Goal: Task Accomplishment & Management: Manage account settings

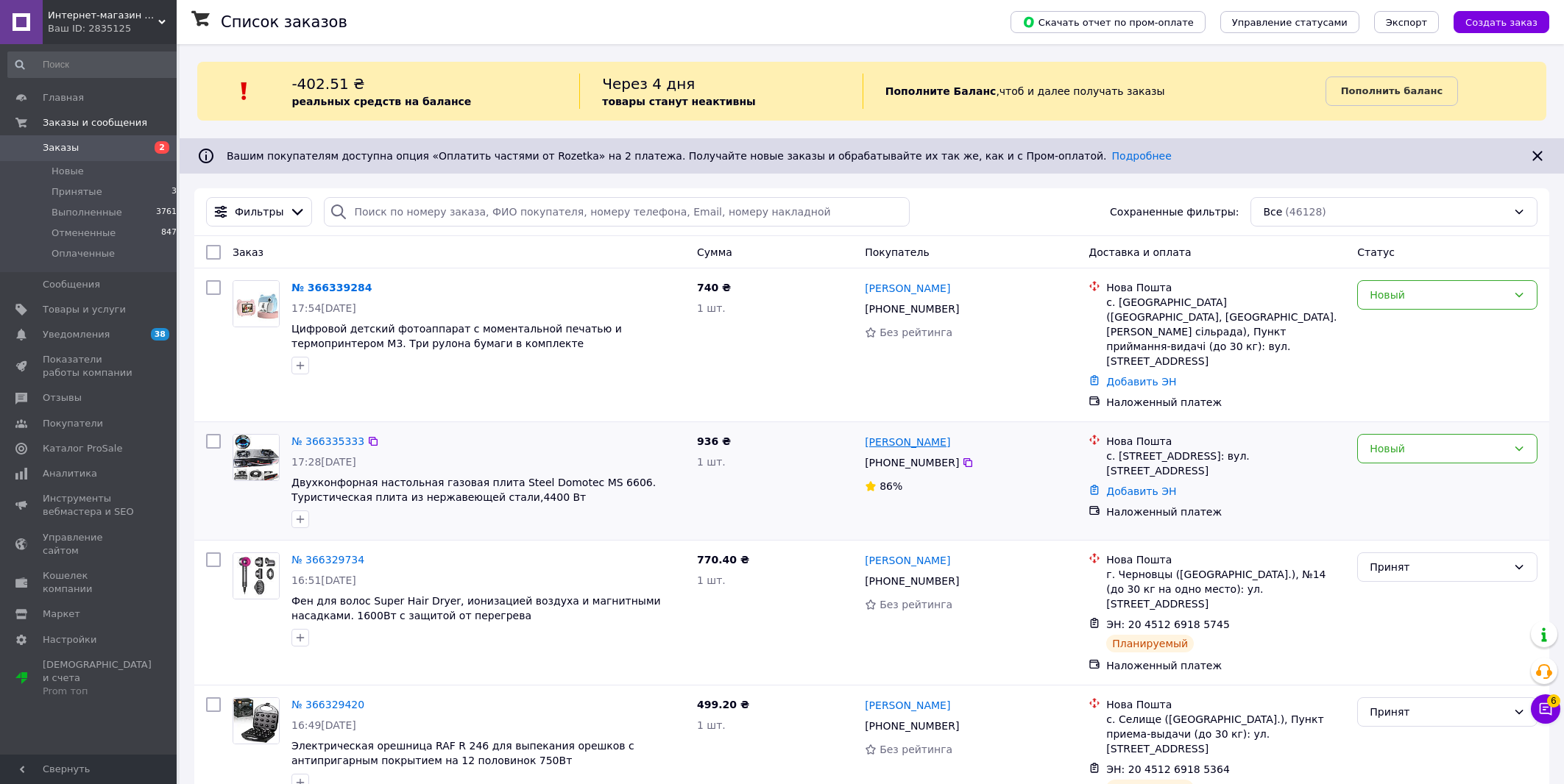
click at [904, 435] on link "Василь Завалкін" at bounding box center [907, 442] width 86 height 14
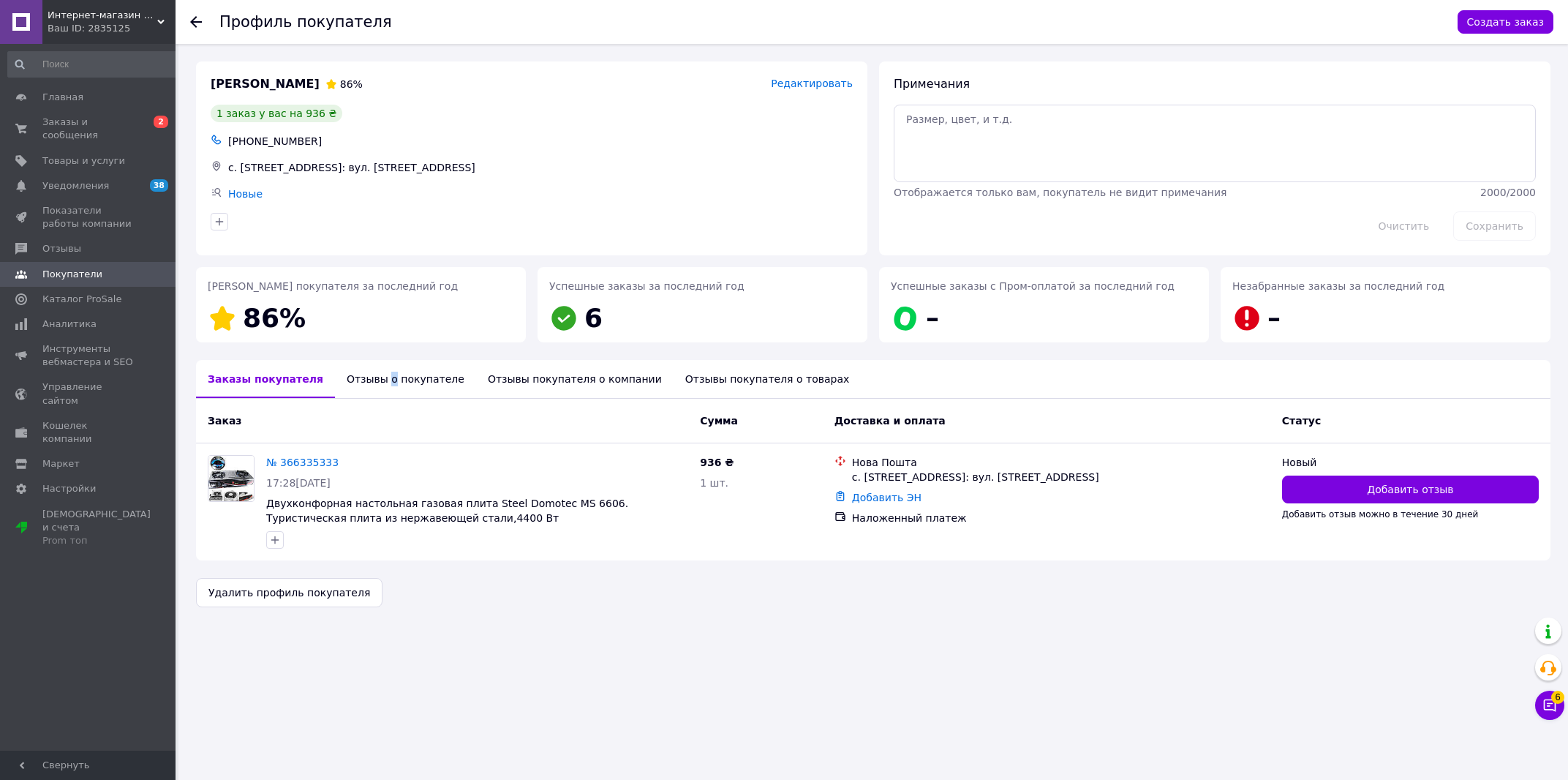
drag, startPoint x: 369, startPoint y: 384, endPoint x: 371, endPoint y: 399, distance: 15.1
click at [368, 384] on div "Отзывы о покупателе" at bounding box center [405, 379] width 141 height 38
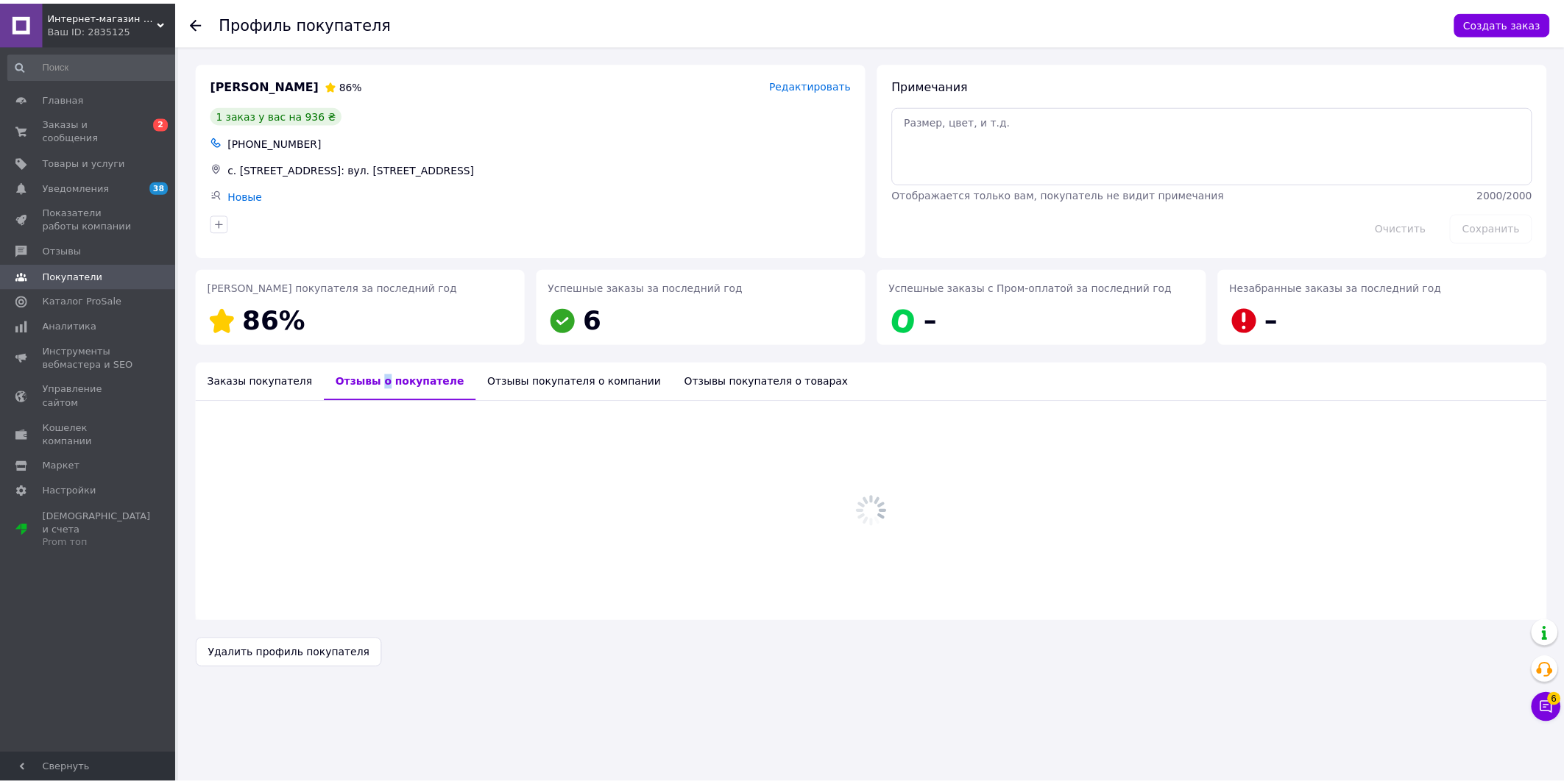
scroll to position [172, 0]
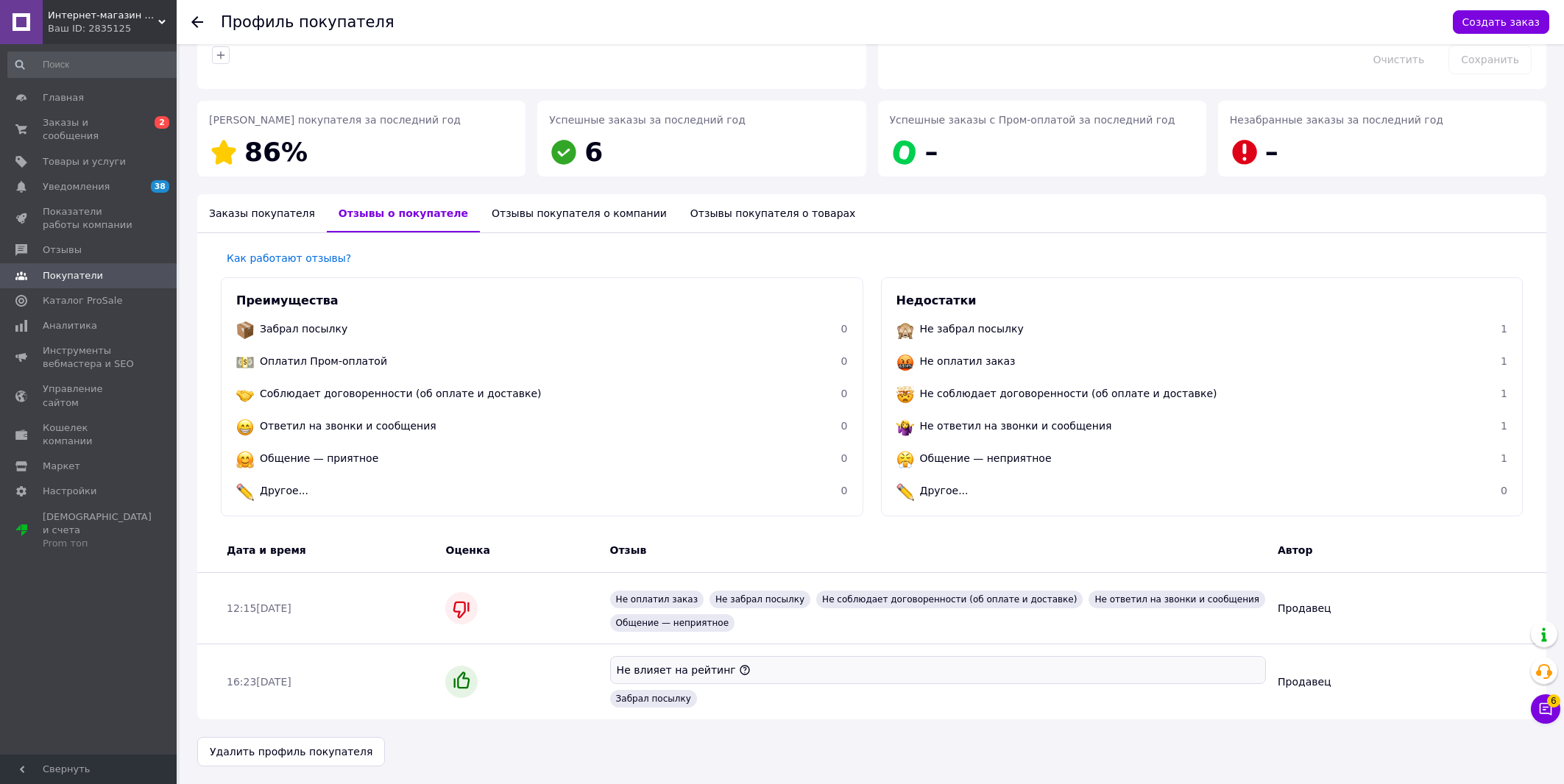
click at [275, 211] on div "Заказы покупателя" at bounding box center [262, 213] width 130 height 38
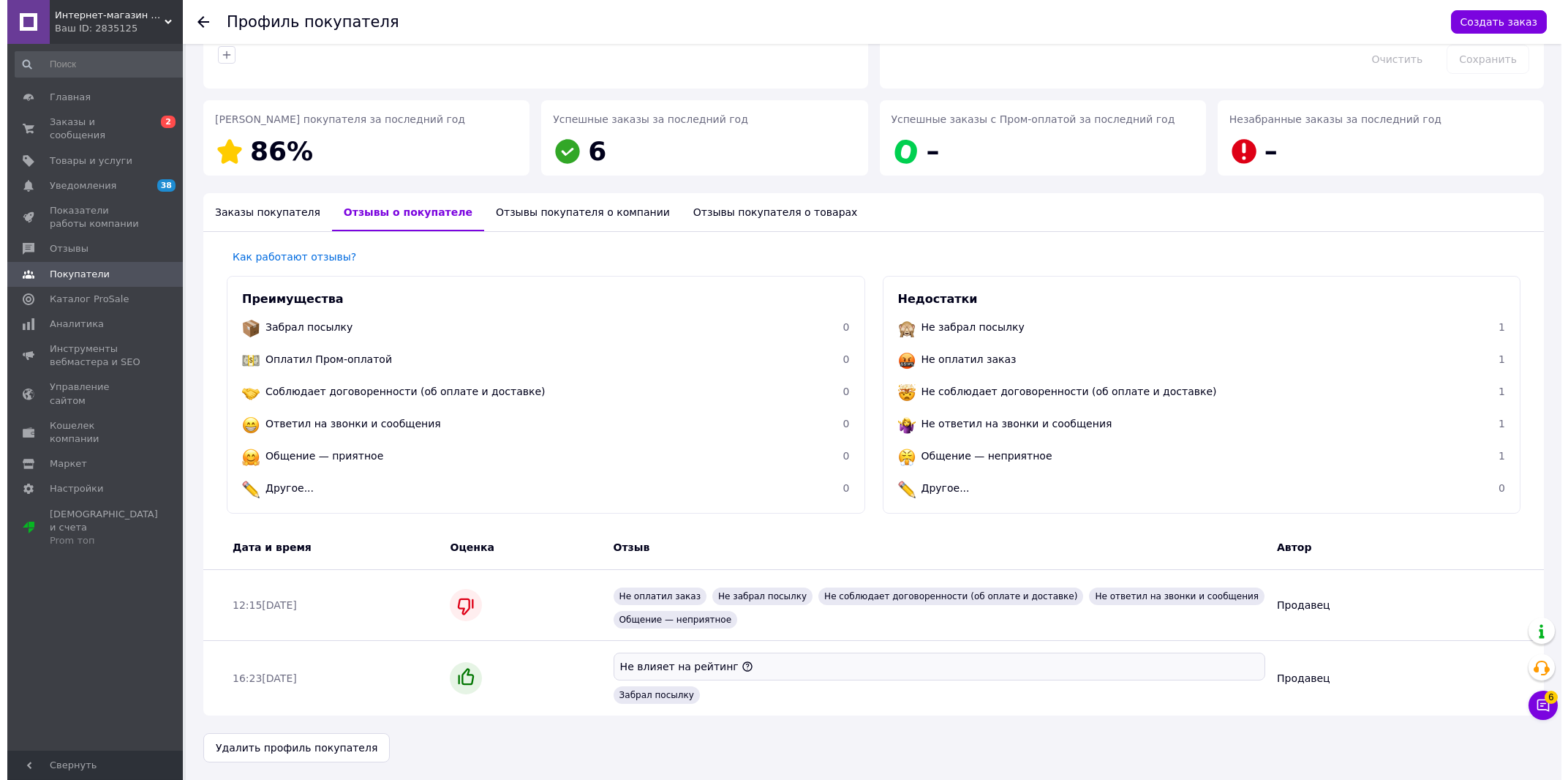
scroll to position [0, 0]
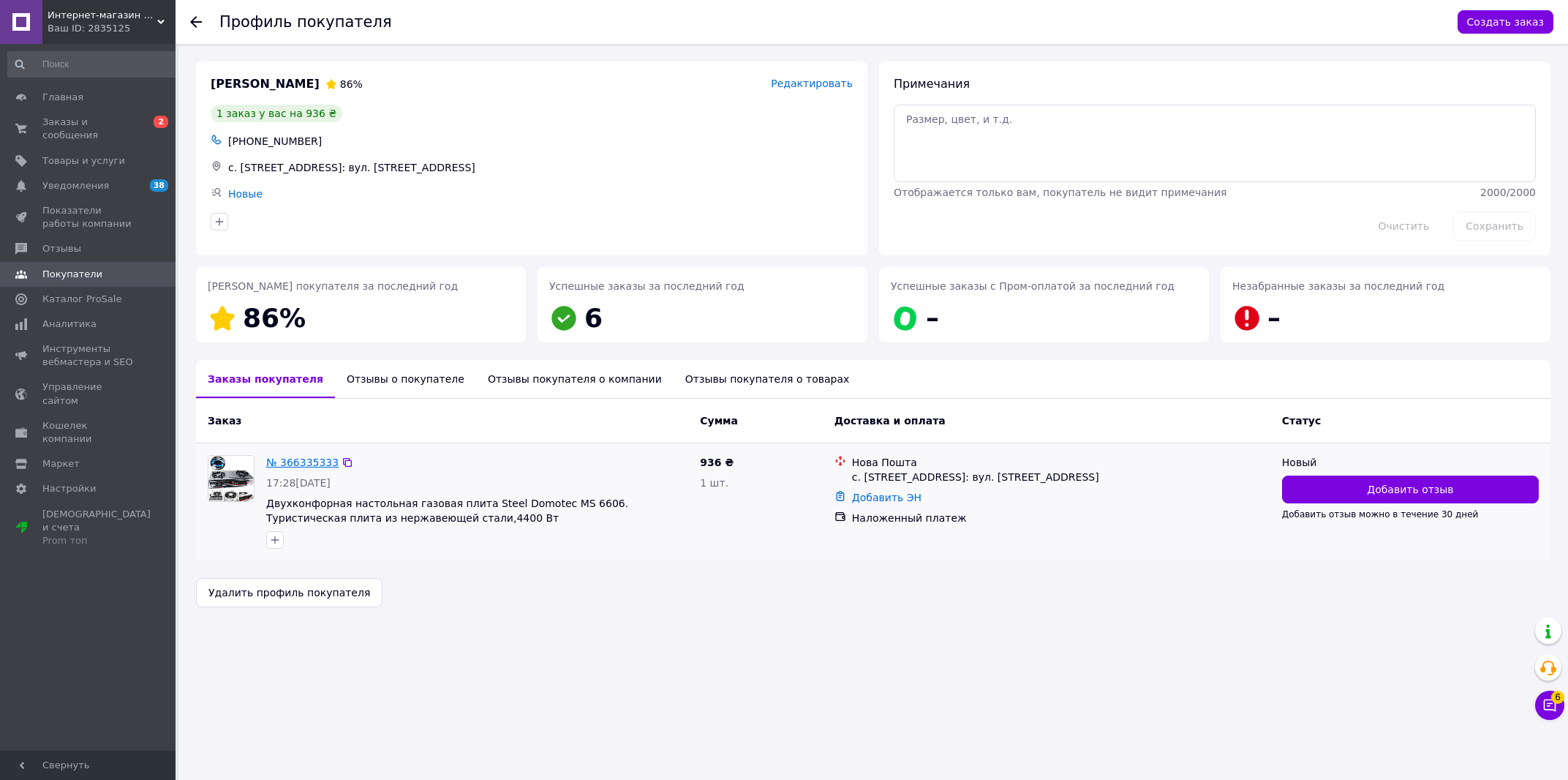
click at [312, 460] on link "№ 366335333" at bounding box center [302, 462] width 72 height 12
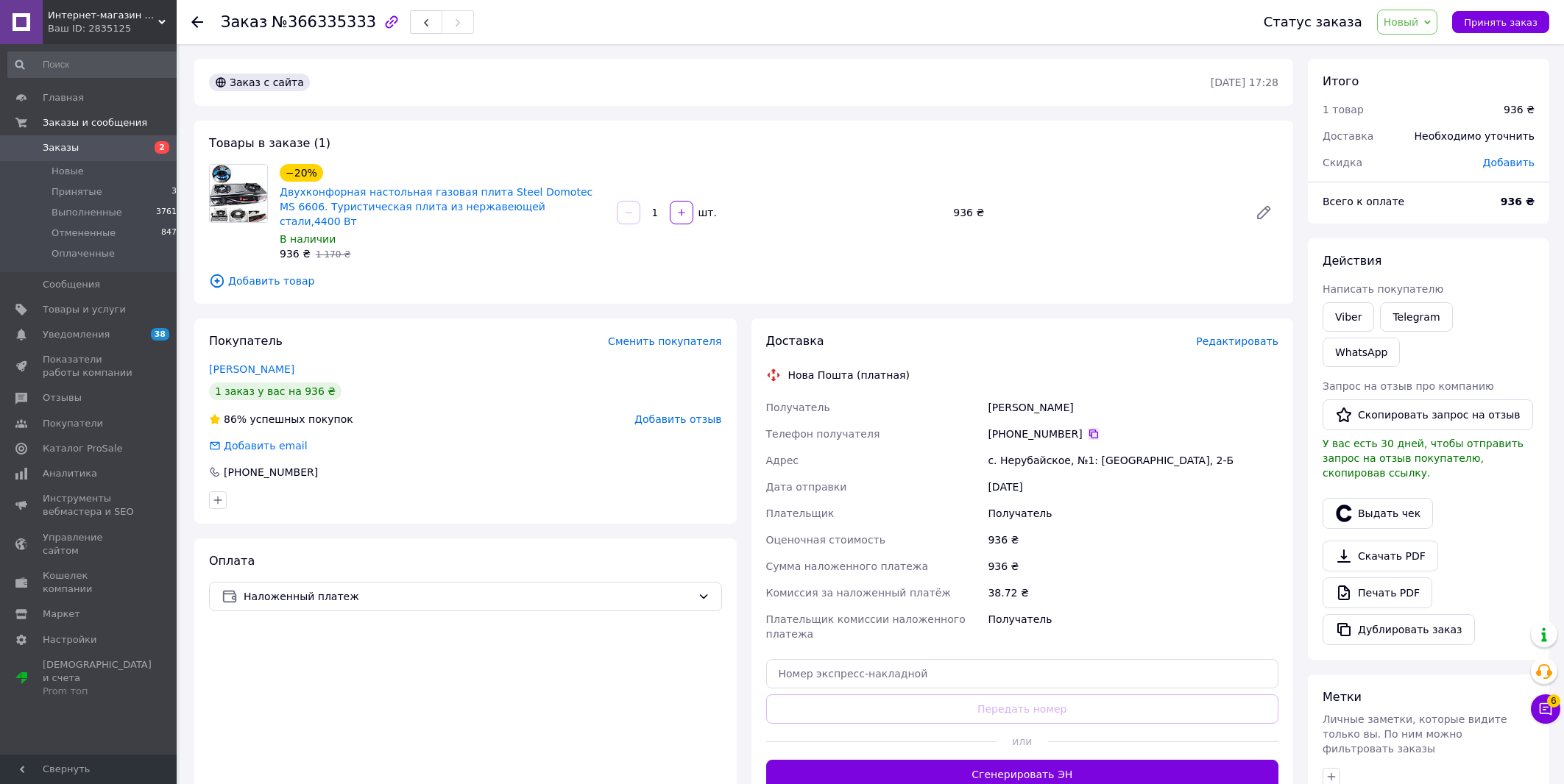
click at [1089, 429] on icon at bounding box center [1093, 433] width 9 height 9
click at [1235, 336] on span "Редактировать" at bounding box center [1236, 341] width 83 height 12
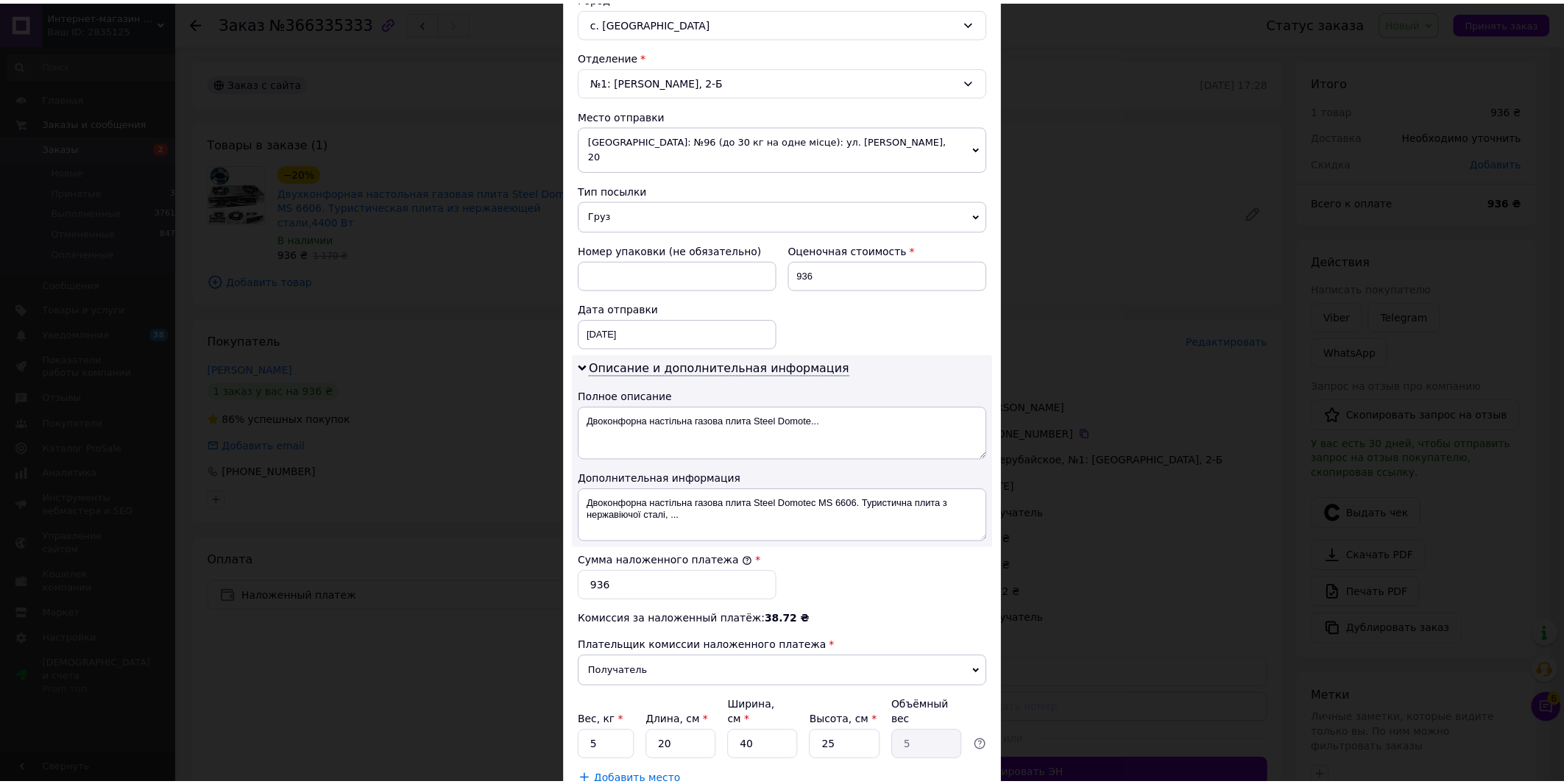
scroll to position [505, 0]
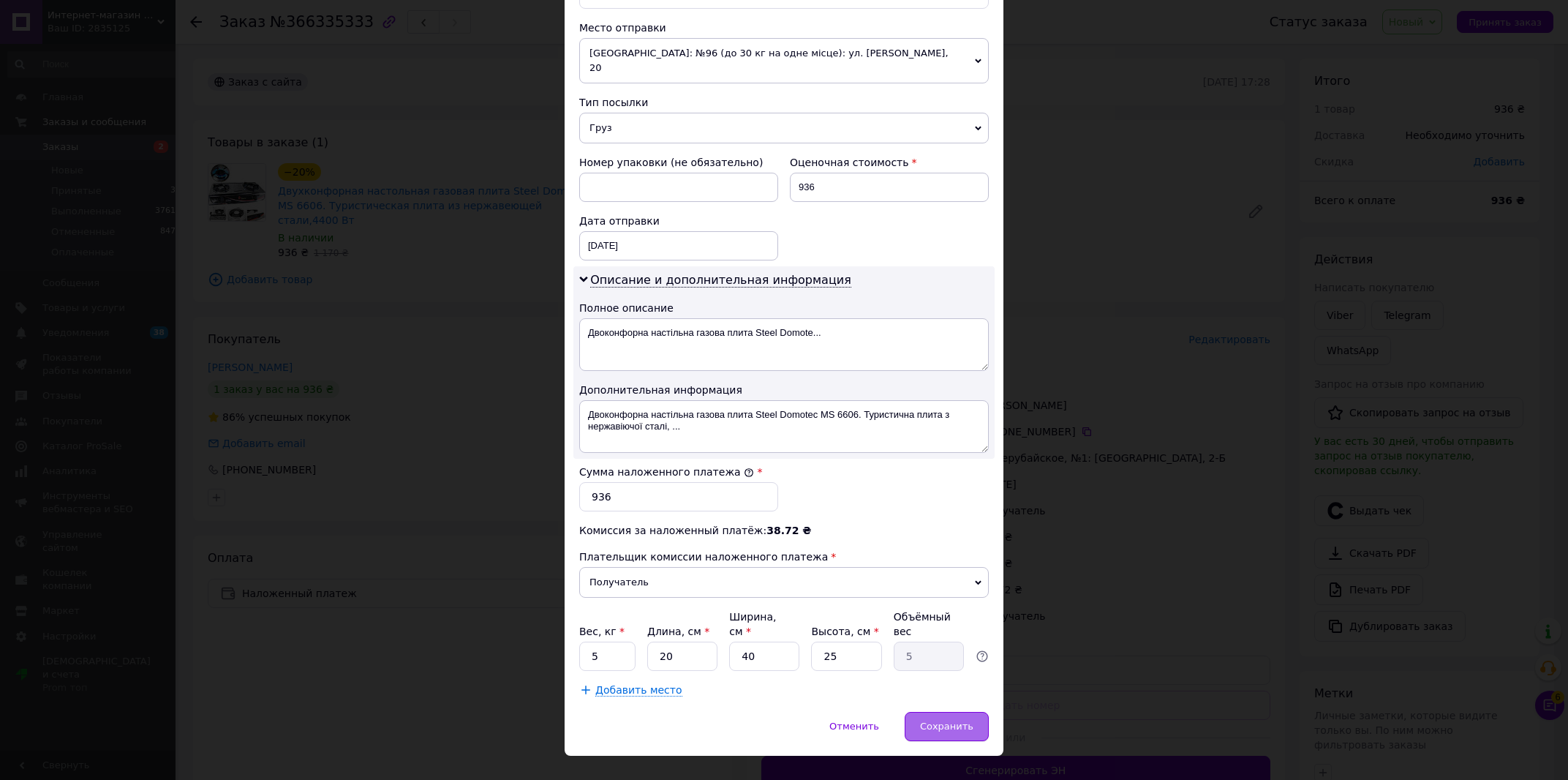
click at [939, 721] on span "Сохранить" at bounding box center [946, 727] width 53 height 11
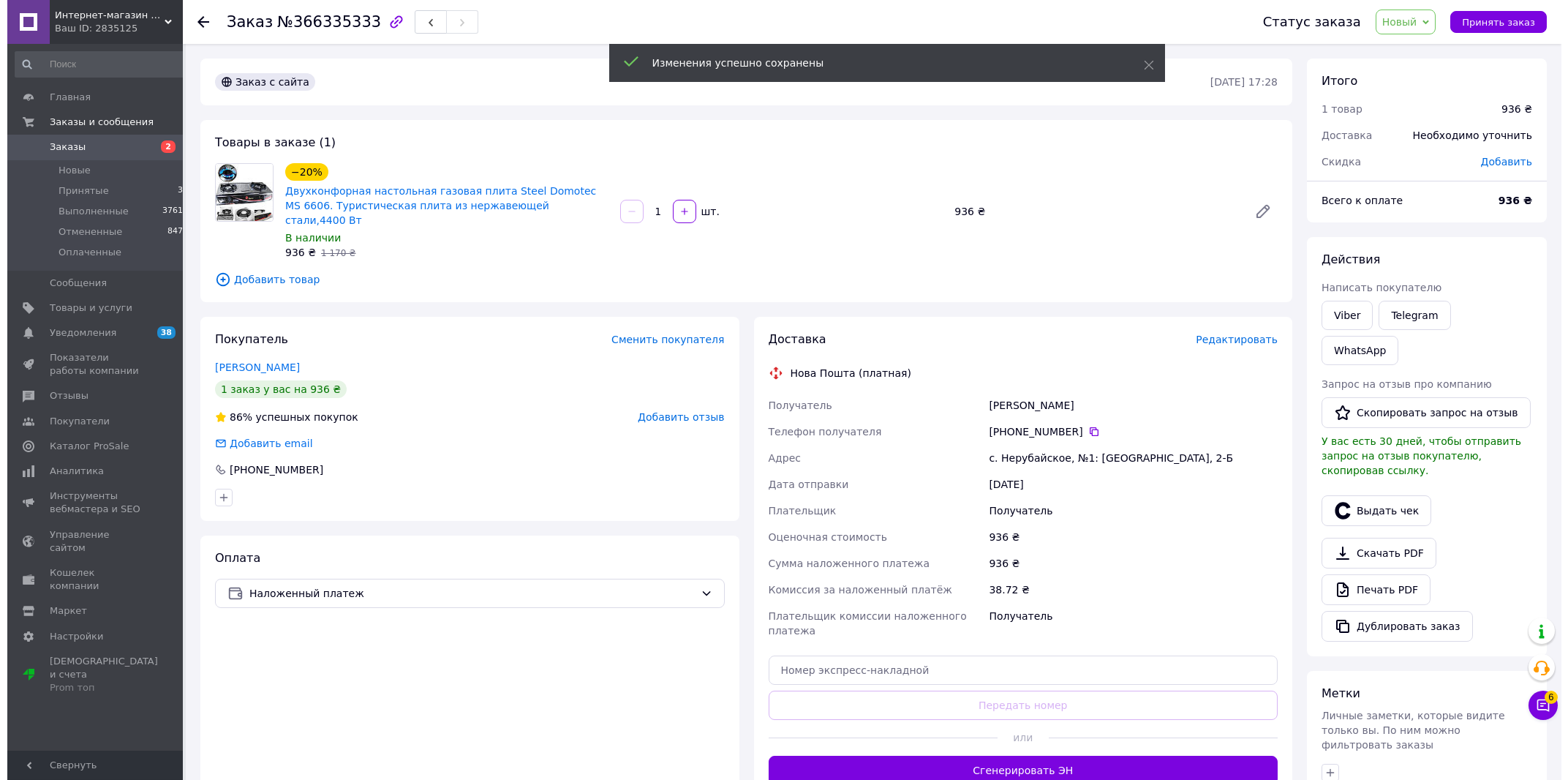
scroll to position [78, 0]
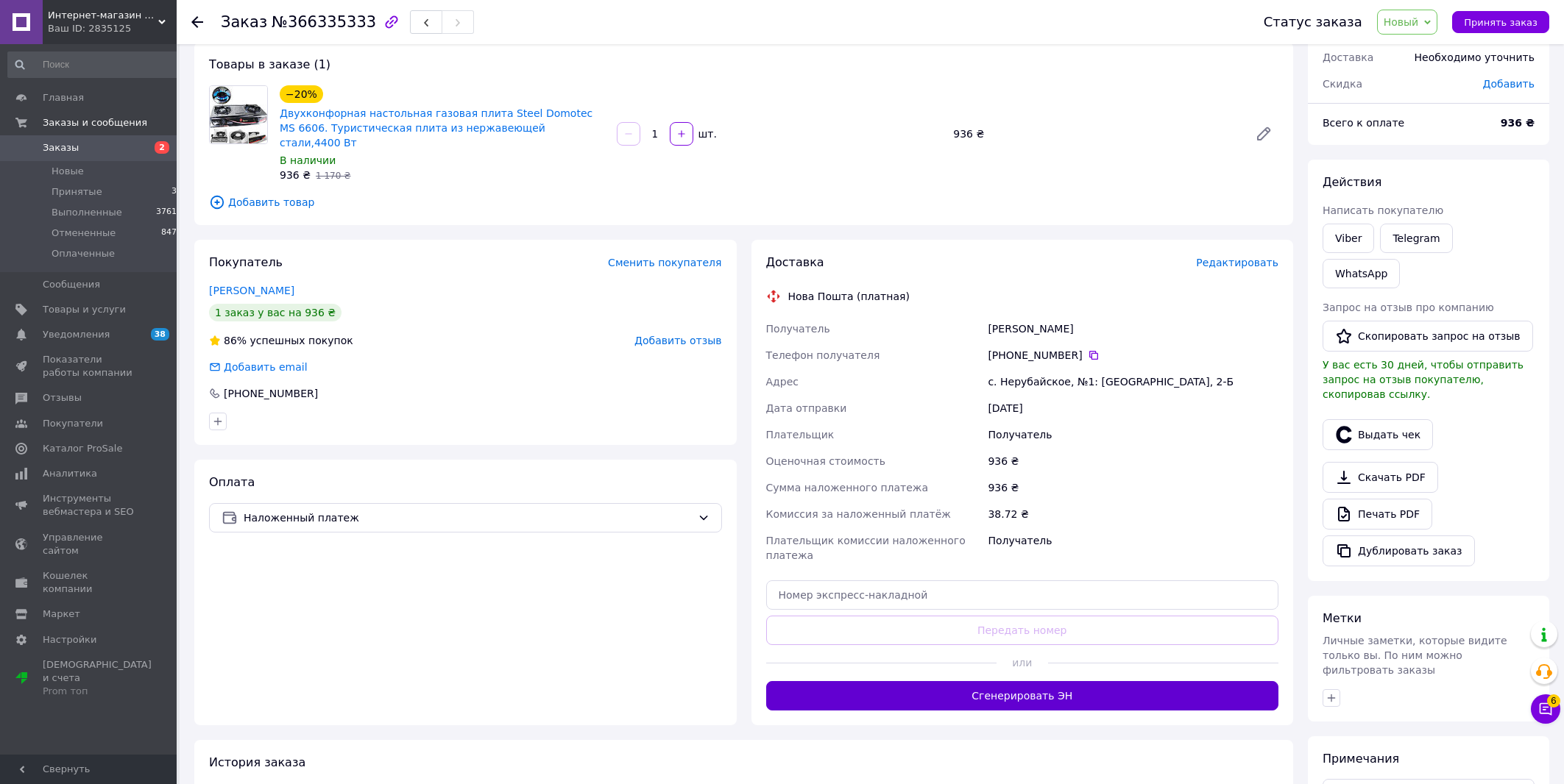
click at [1159, 681] on button "Сгенерировать ЭН" at bounding box center [1022, 695] width 513 height 30
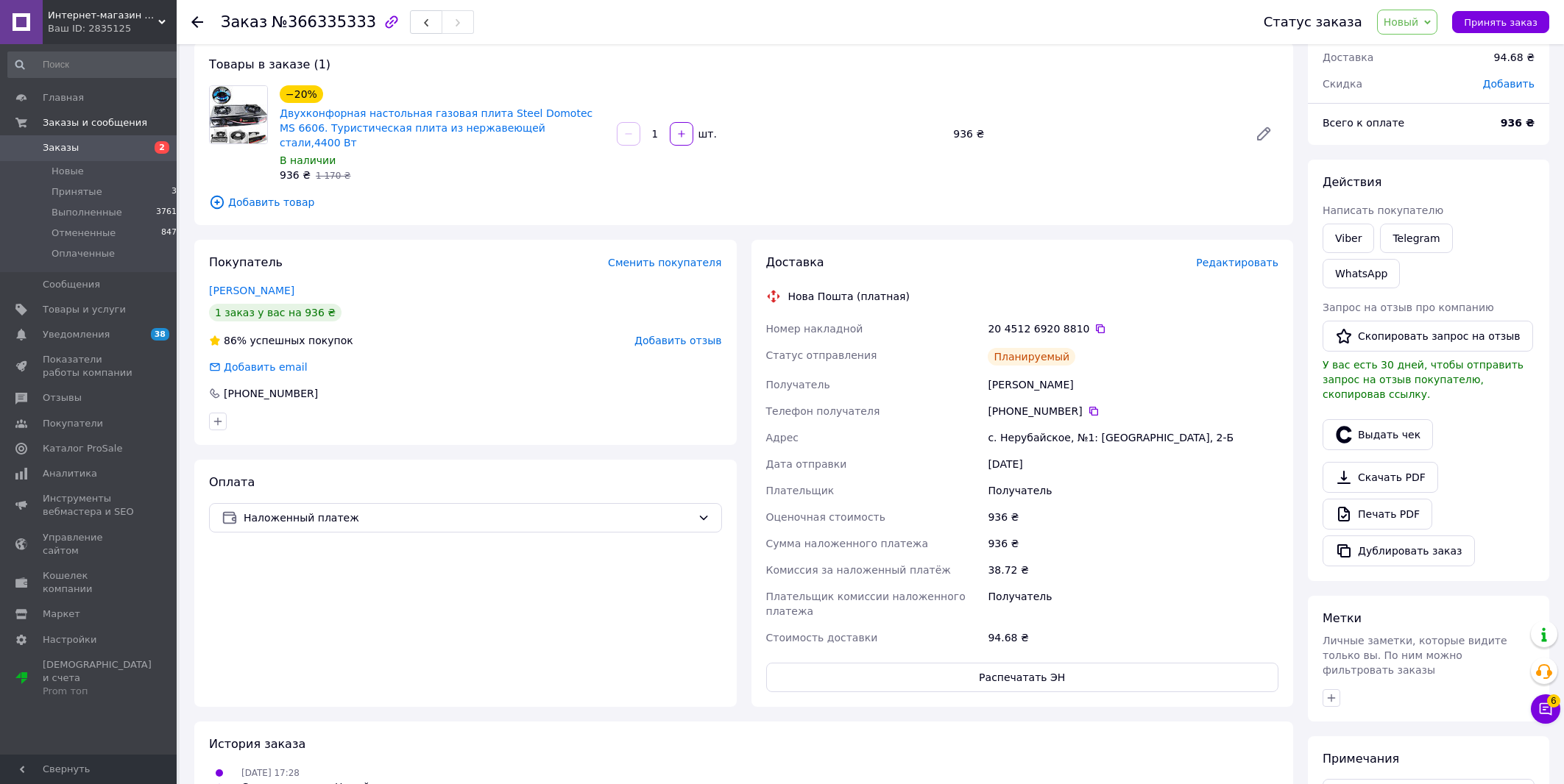
drag, startPoint x: 1247, startPoint y: 256, endPoint x: 1239, endPoint y: 257, distance: 8.1
click at [1246, 255] on div "Доставка Редактировать" at bounding box center [1022, 263] width 513 height 17
drag, startPoint x: 1217, startPoint y: 259, endPoint x: 1225, endPoint y: 252, distance: 10.6
click at [1219, 258] on div "Доставка Редактировать Нова Пошта (платная) Номер накладной 20 4512 6920 8810  …" at bounding box center [1022, 473] width 513 height 437
click at [1225, 257] on span "Редактировать" at bounding box center [1236, 263] width 83 height 12
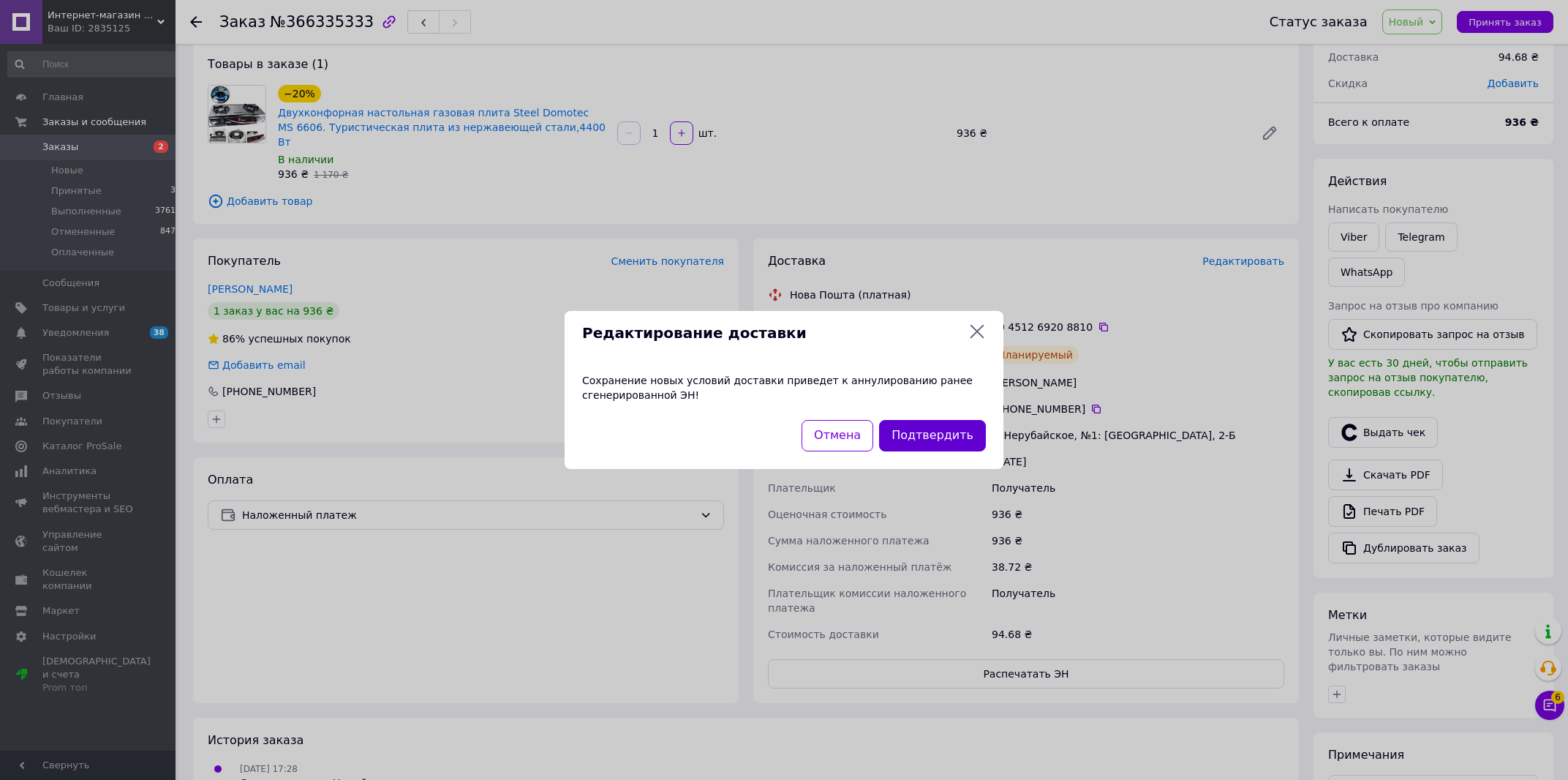
click at [936, 444] on button "Подтвердить" at bounding box center [933, 435] width 107 height 31
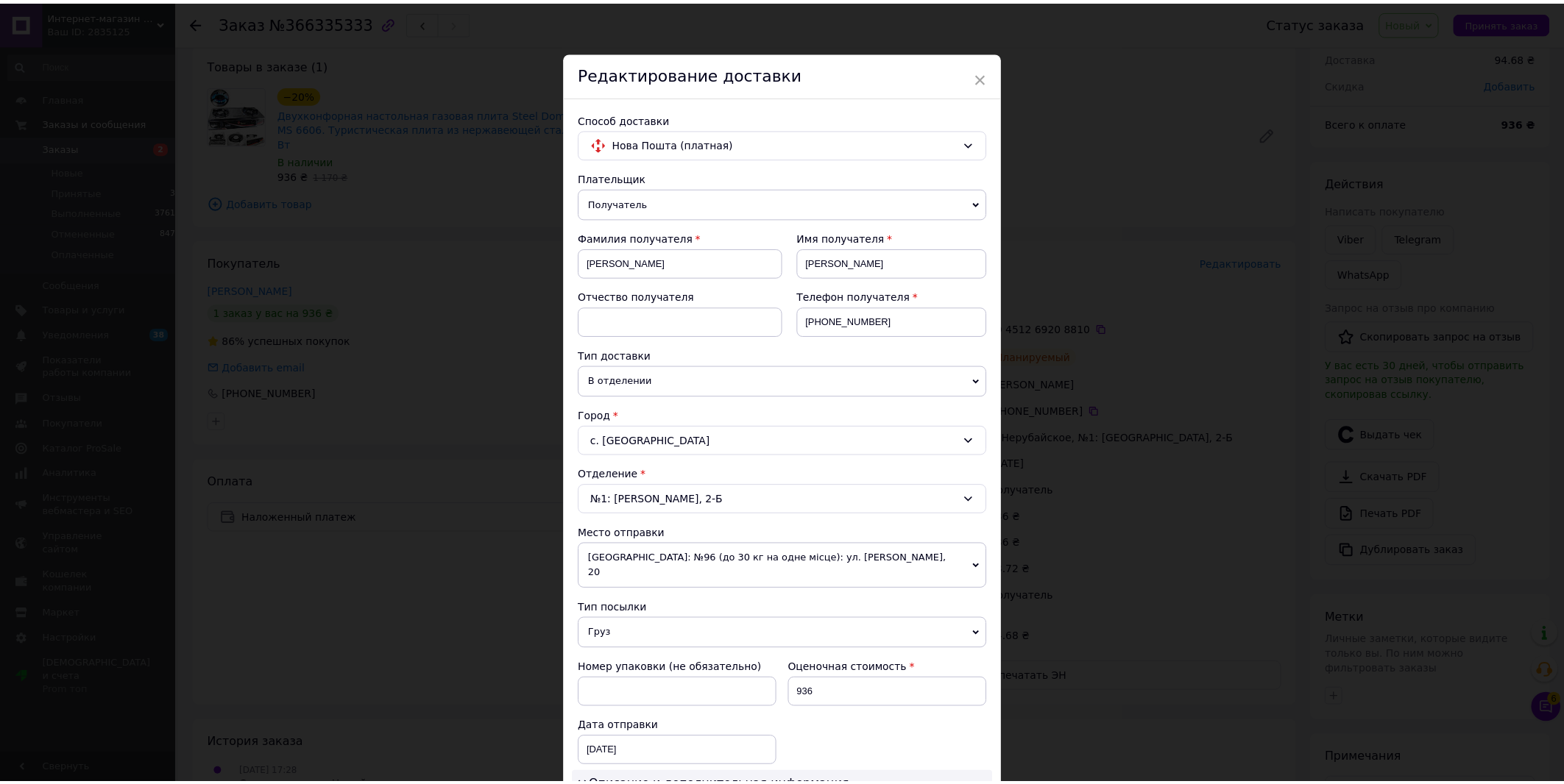
scroll to position [502, 0]
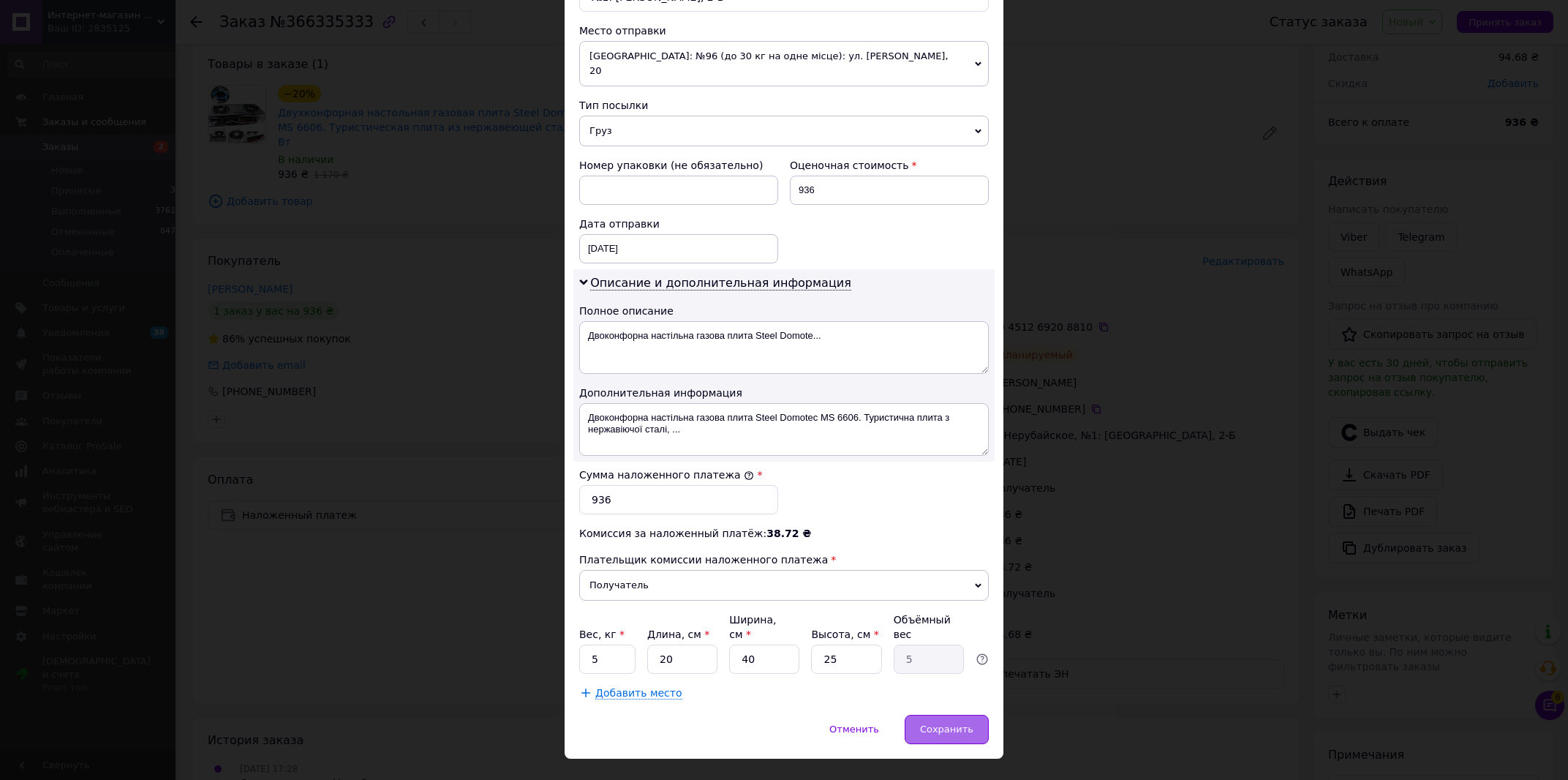
click at [931, 715] on div "Сохранить" at bounding box center [947, 729] width 84 height 29
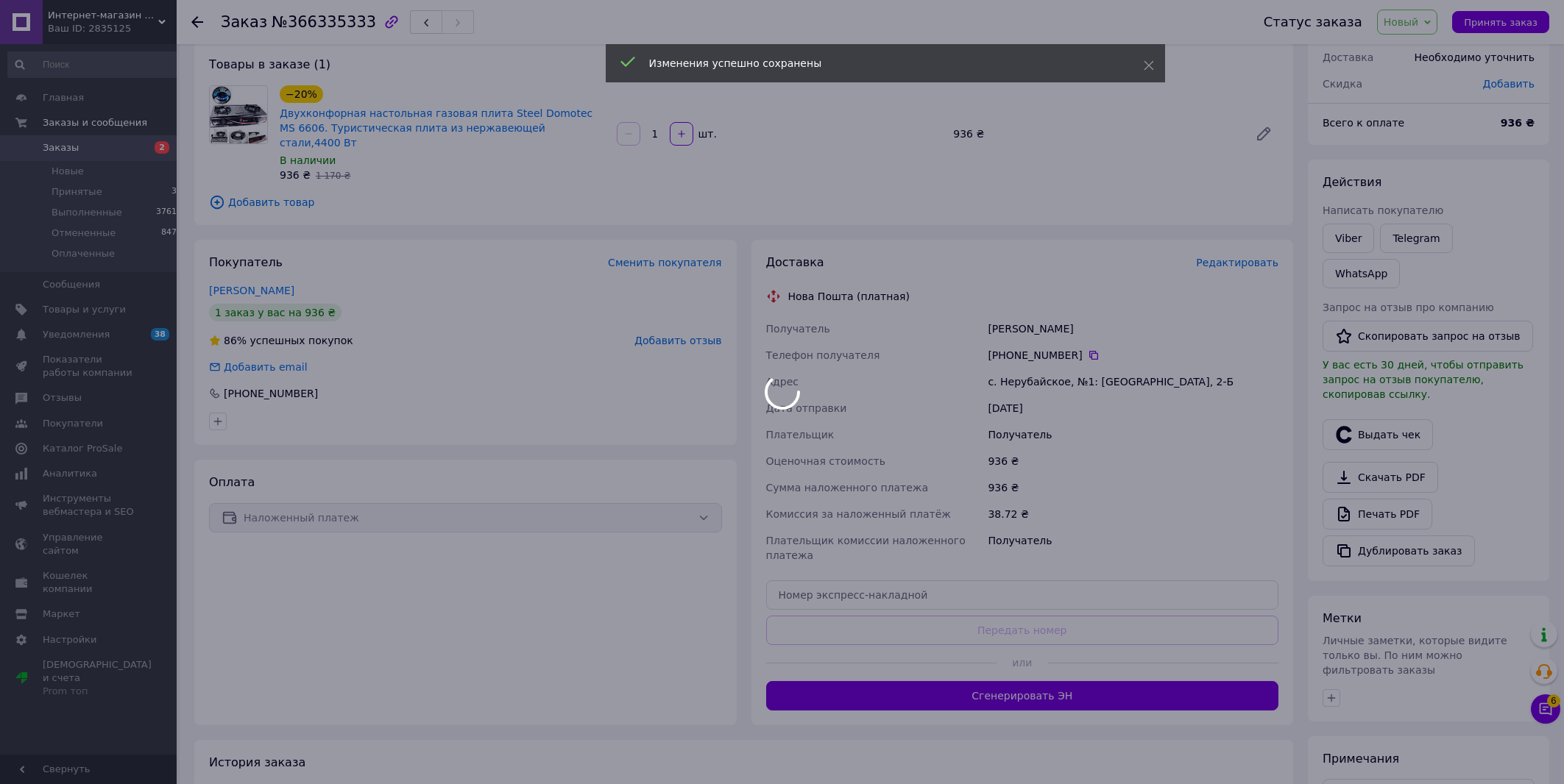
scroll to position [258, 0]
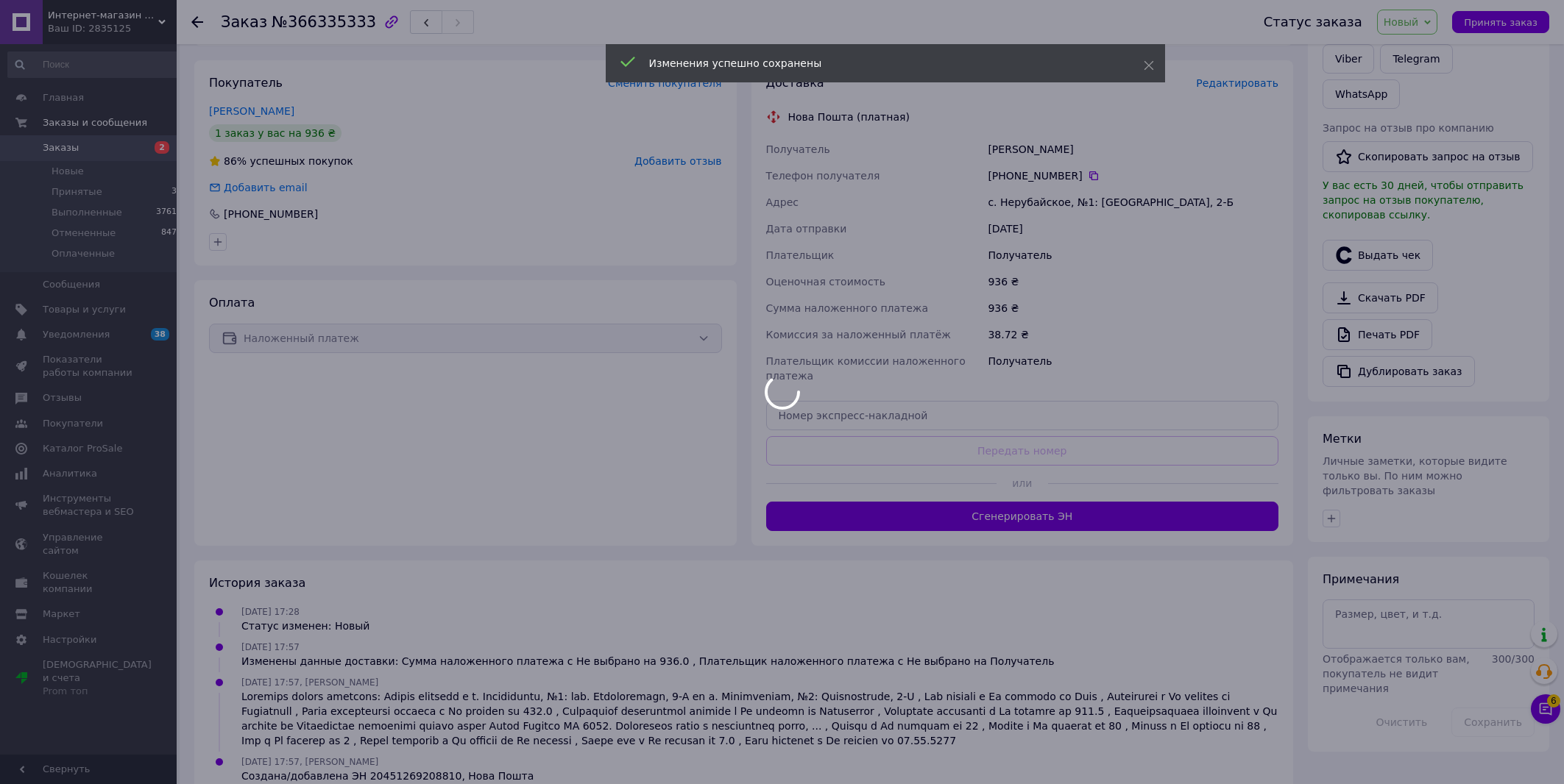
drag, startPoint x: 1402, startPoint y: 563, endPoint x: 1411, endPoint y: 564, distance: 9.1
click at [1402, 563] on div at bounding box center [782, 392] width 1564 height 784
click at [1413, 565] on div at bounding box center [782, 392] width 1564 height 784
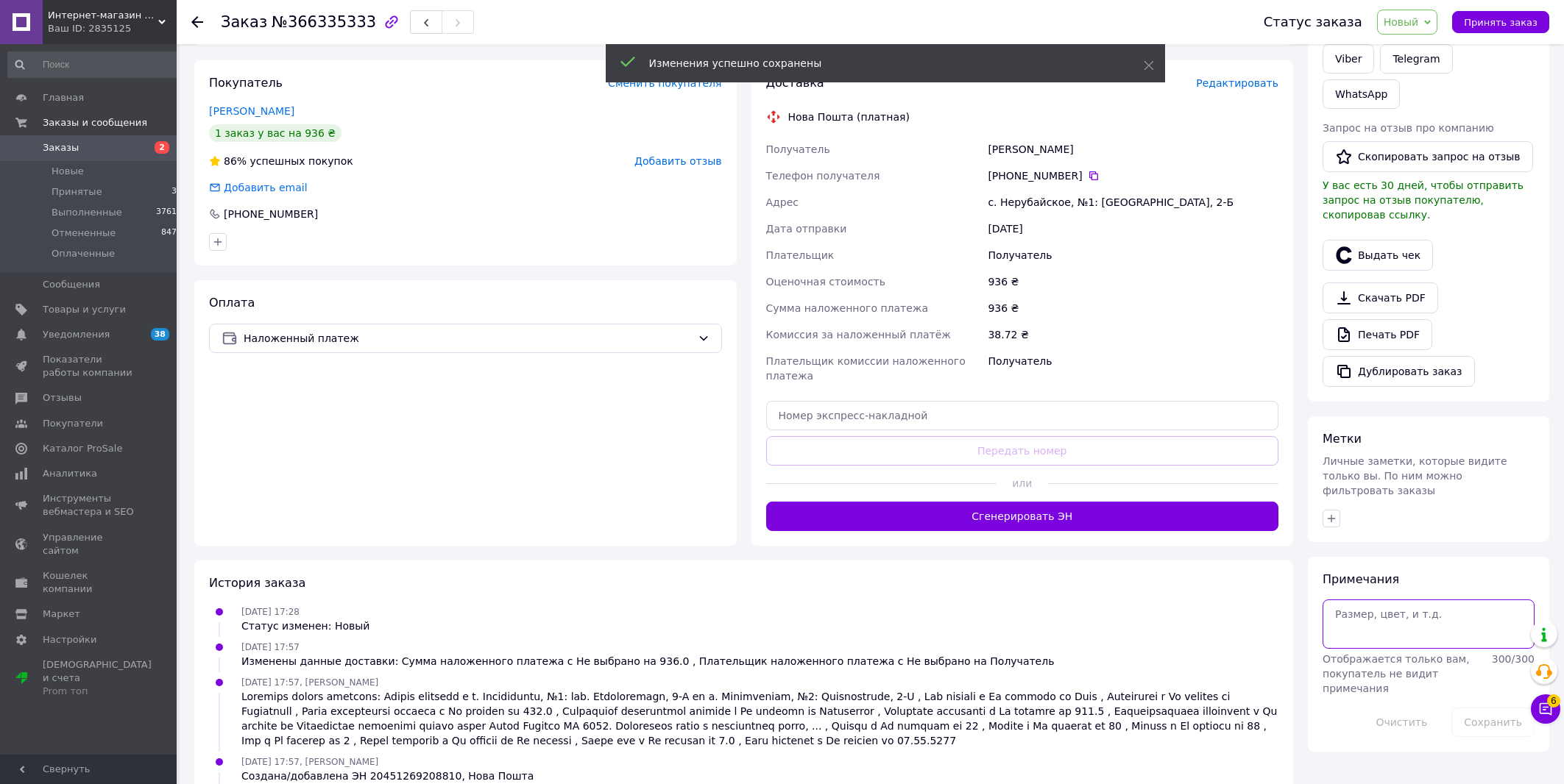
click at [1423, 599] on textarea at bounding box center [1428, 623] width 212 height 49
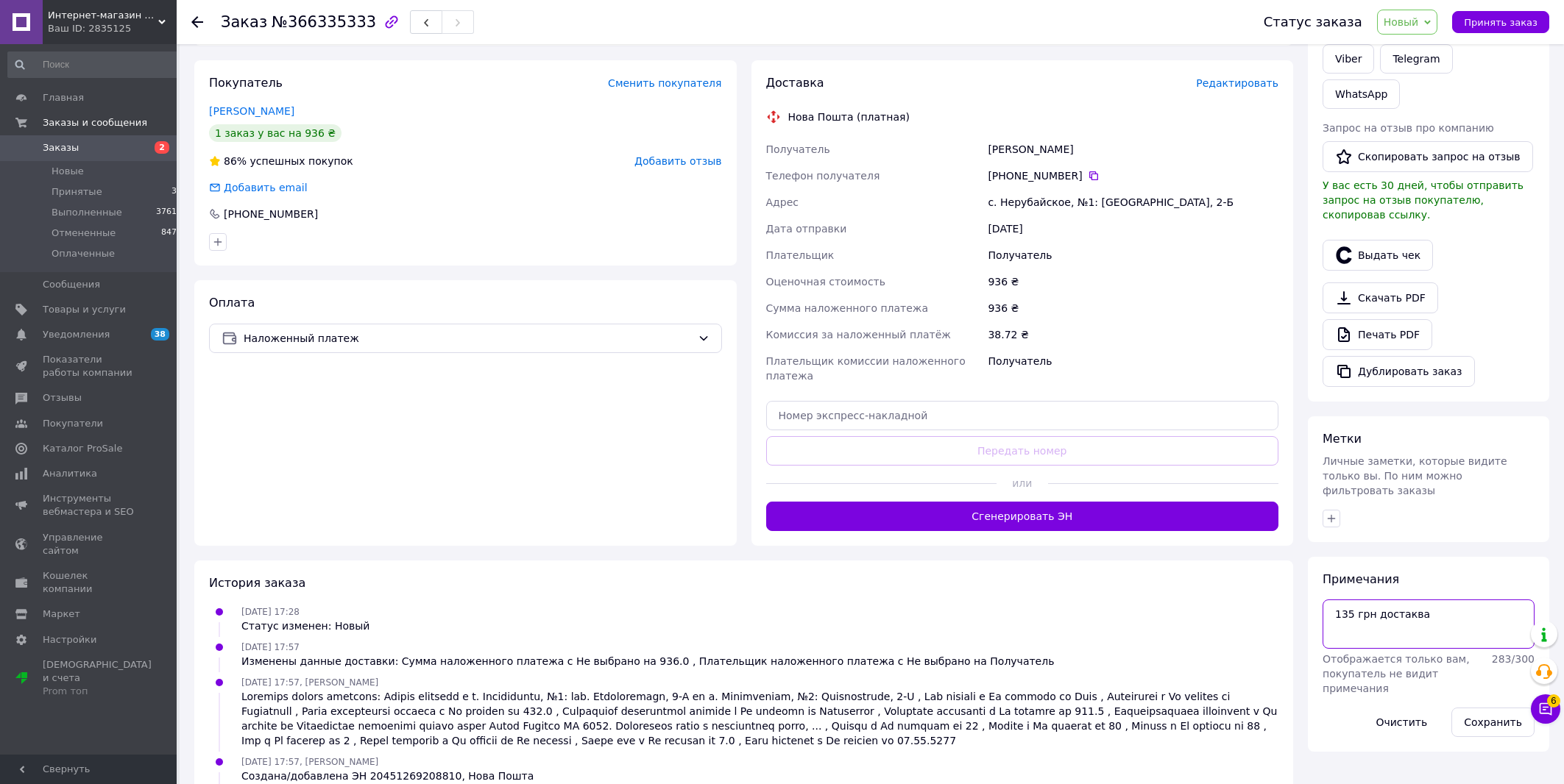
type textarea "135 грн достаква"
click at [1460, 626] on div "Примечания 135 грн достаква Отображается только вам, покупатель не видит примеч…" at bounding box center [1428, 654] width 212 height 166
click at [1493, 708] on button "Сохранить" at bounding box center [1493, 722] width 83 height 30
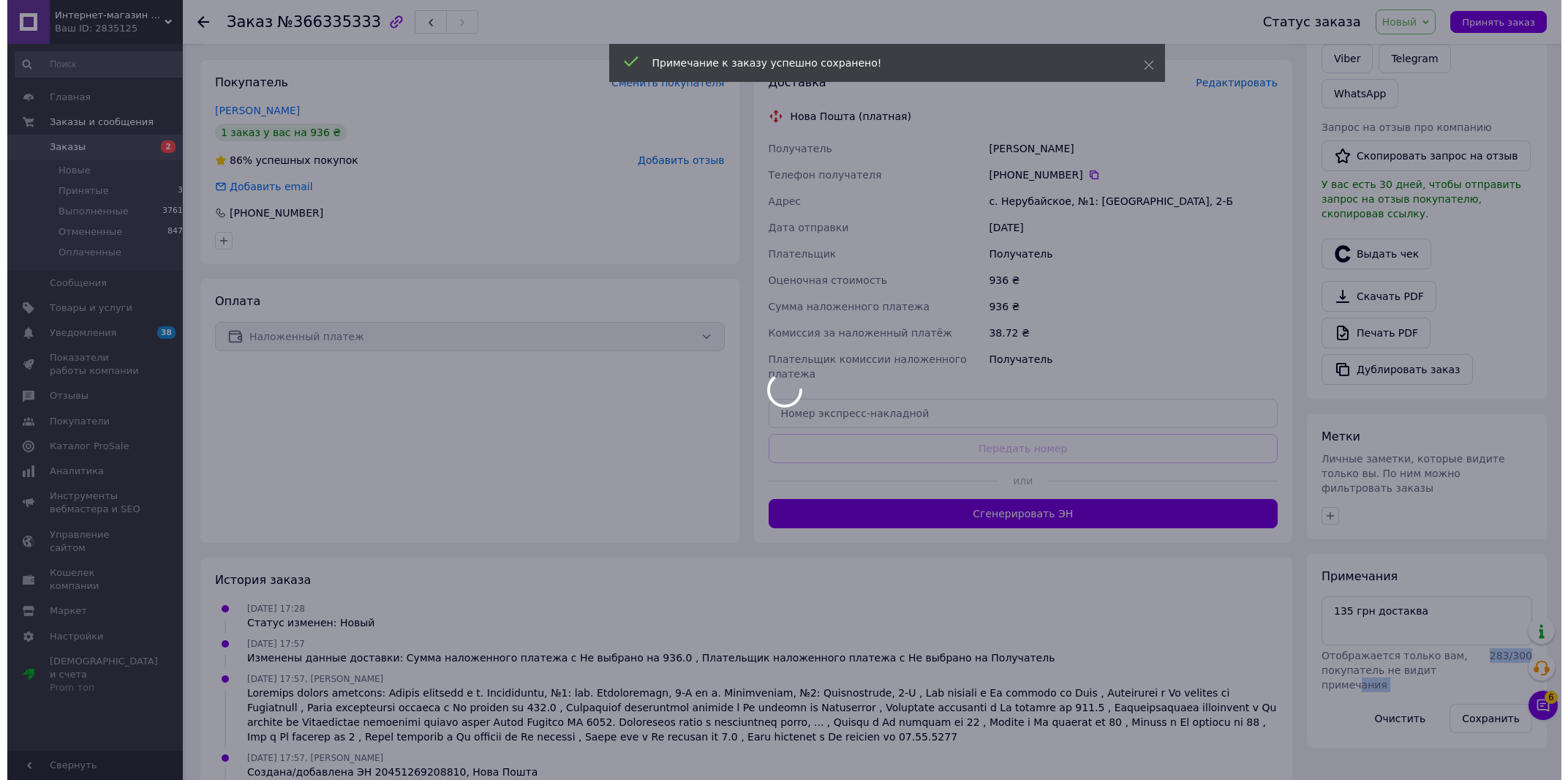
scroll to position [0, 0]
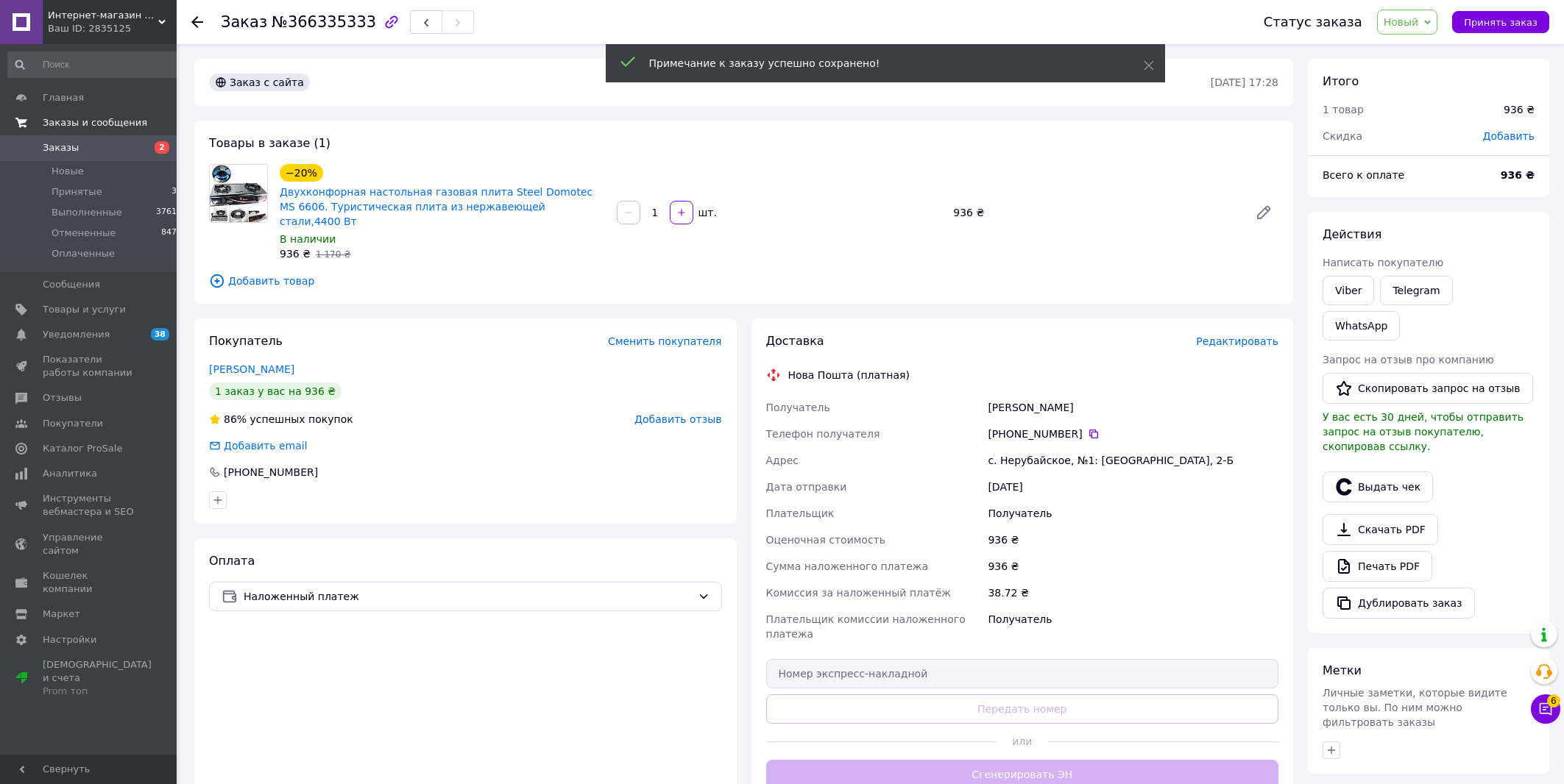
click at [112, 131] on link "Заказы и сообщения" at bounding box center [95, 123] width 191 height 25
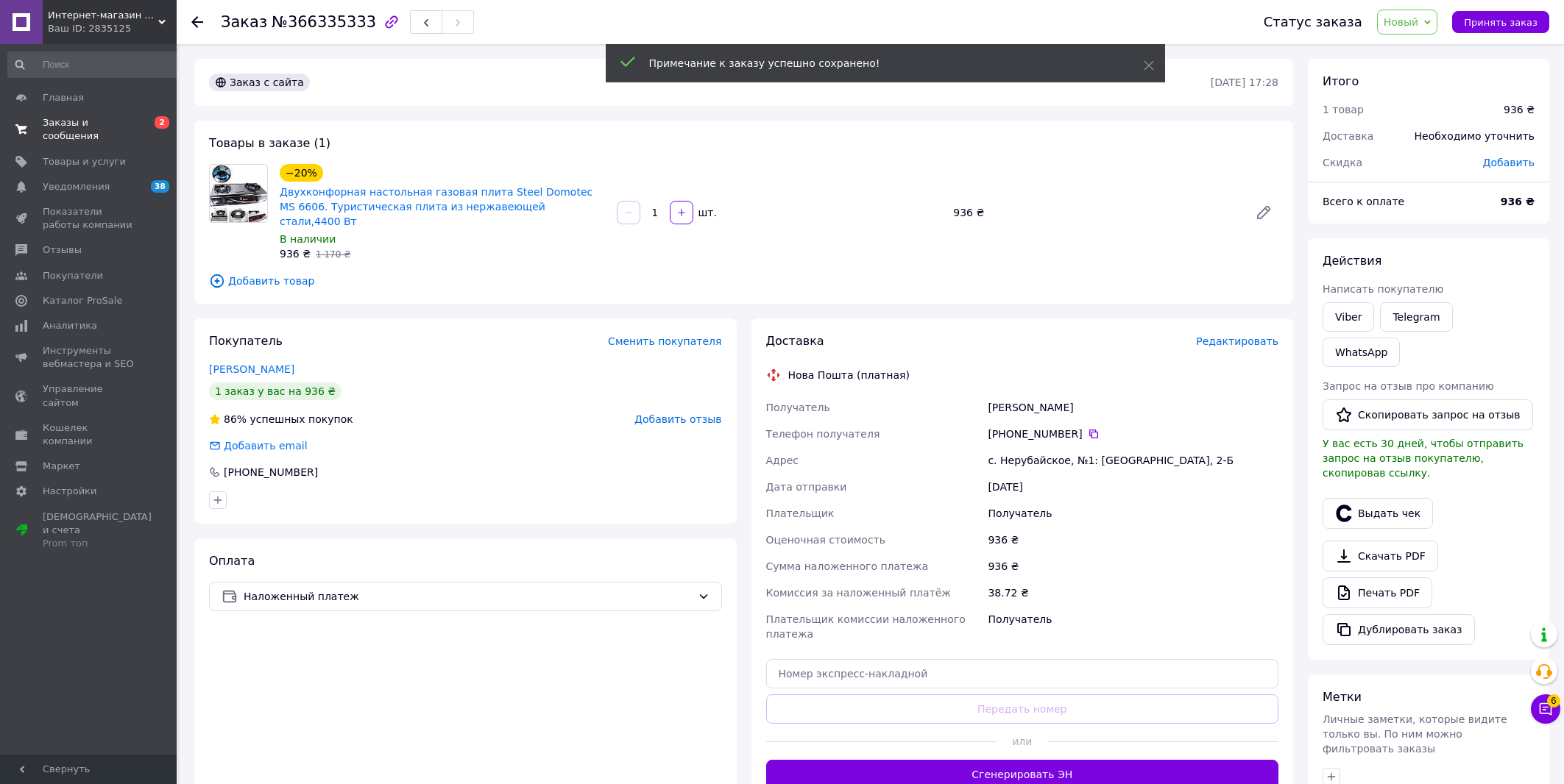
click at [115, 127] on span "Заказы и сообщения" at bounding box center [89, 129] width 94 height 26
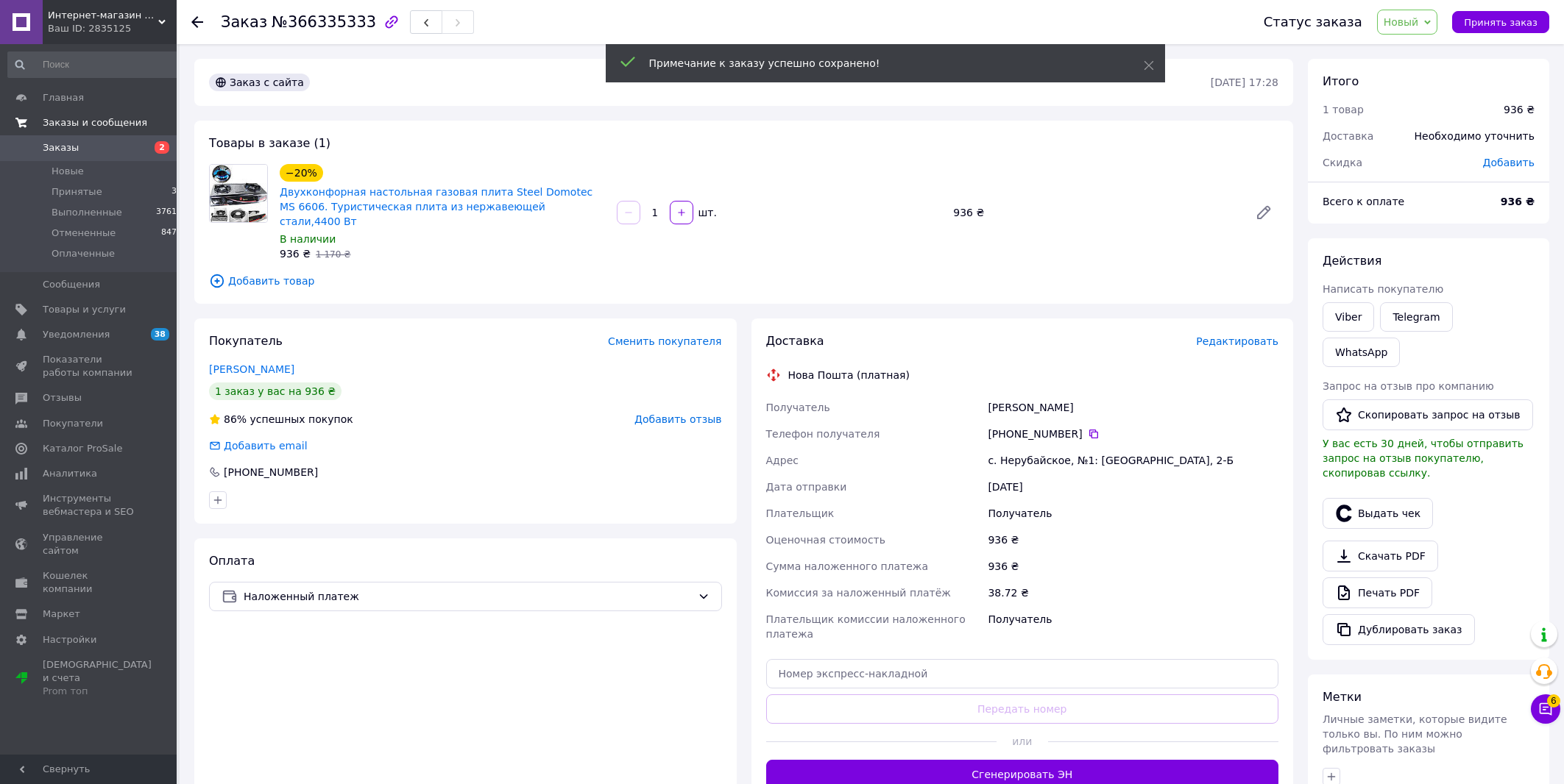
click at [114, 157] on link "Заказы 2" at bounding box center [95, 147] width 191 height 25
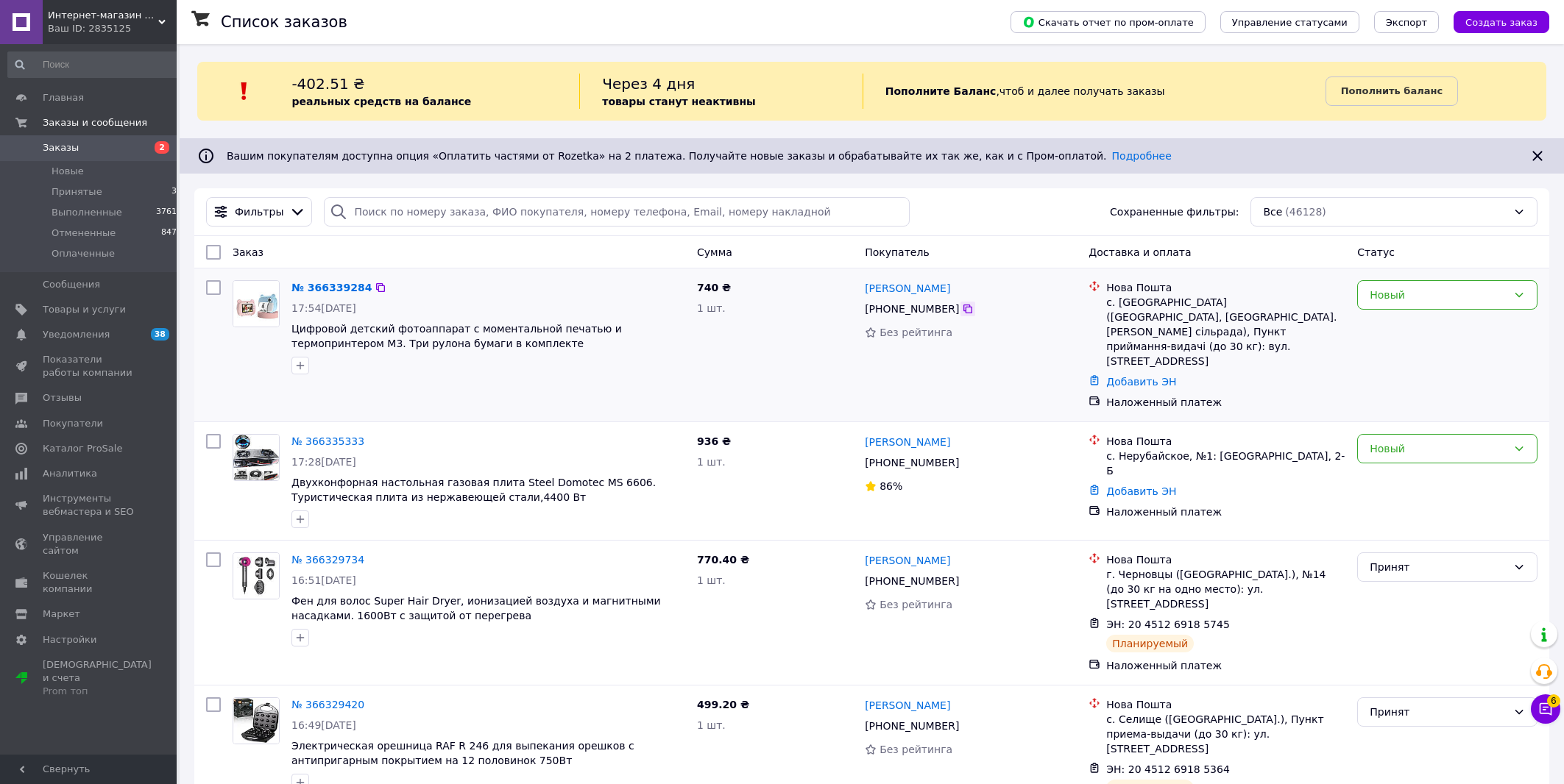
click at [961, 311] on icon at bounding box center [967, 308] width 12 height 12
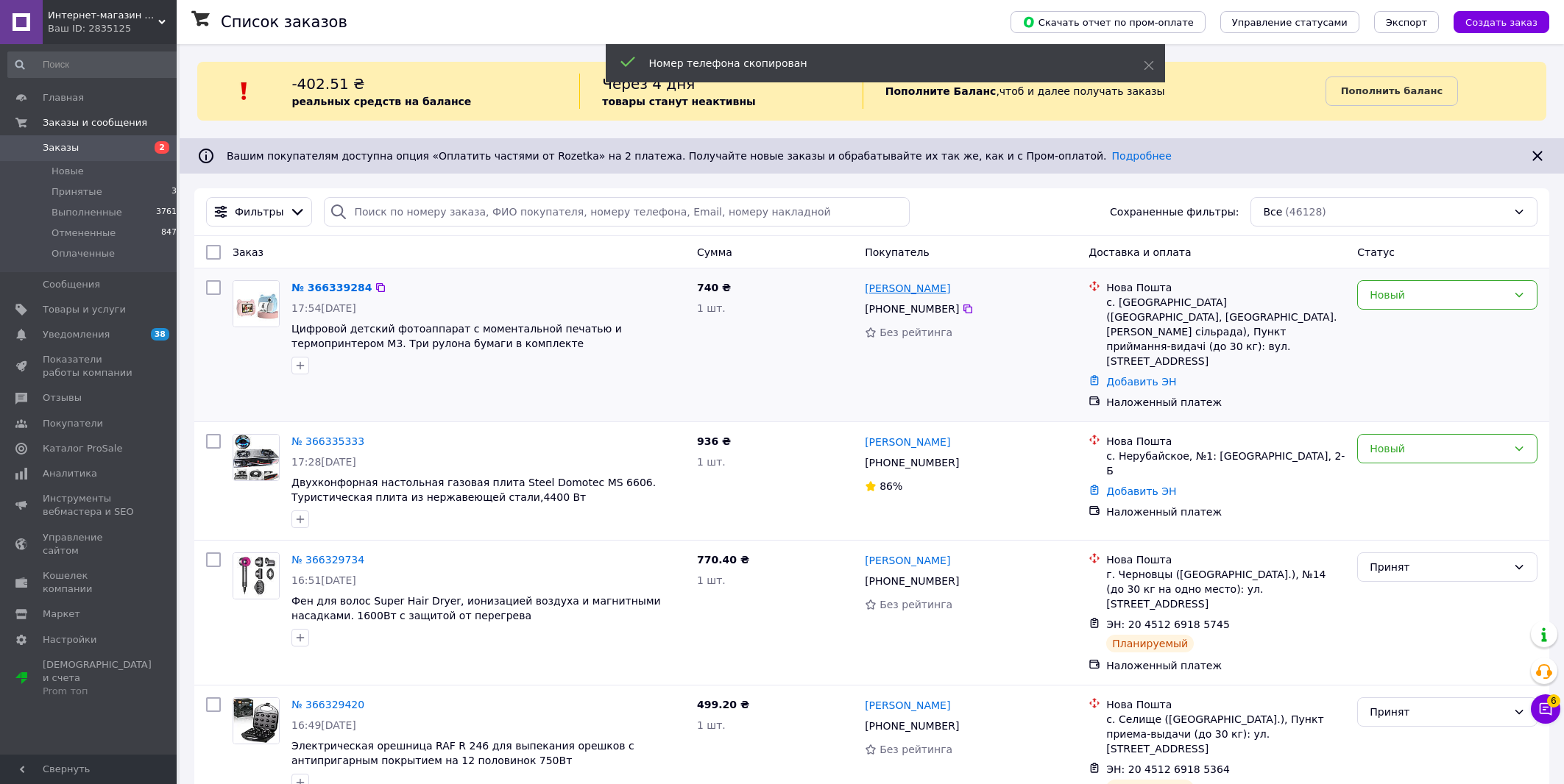
click at [921, 290] on link "Юлія Кожухаренко" at bounding box center [907, 288] width 86 height 14
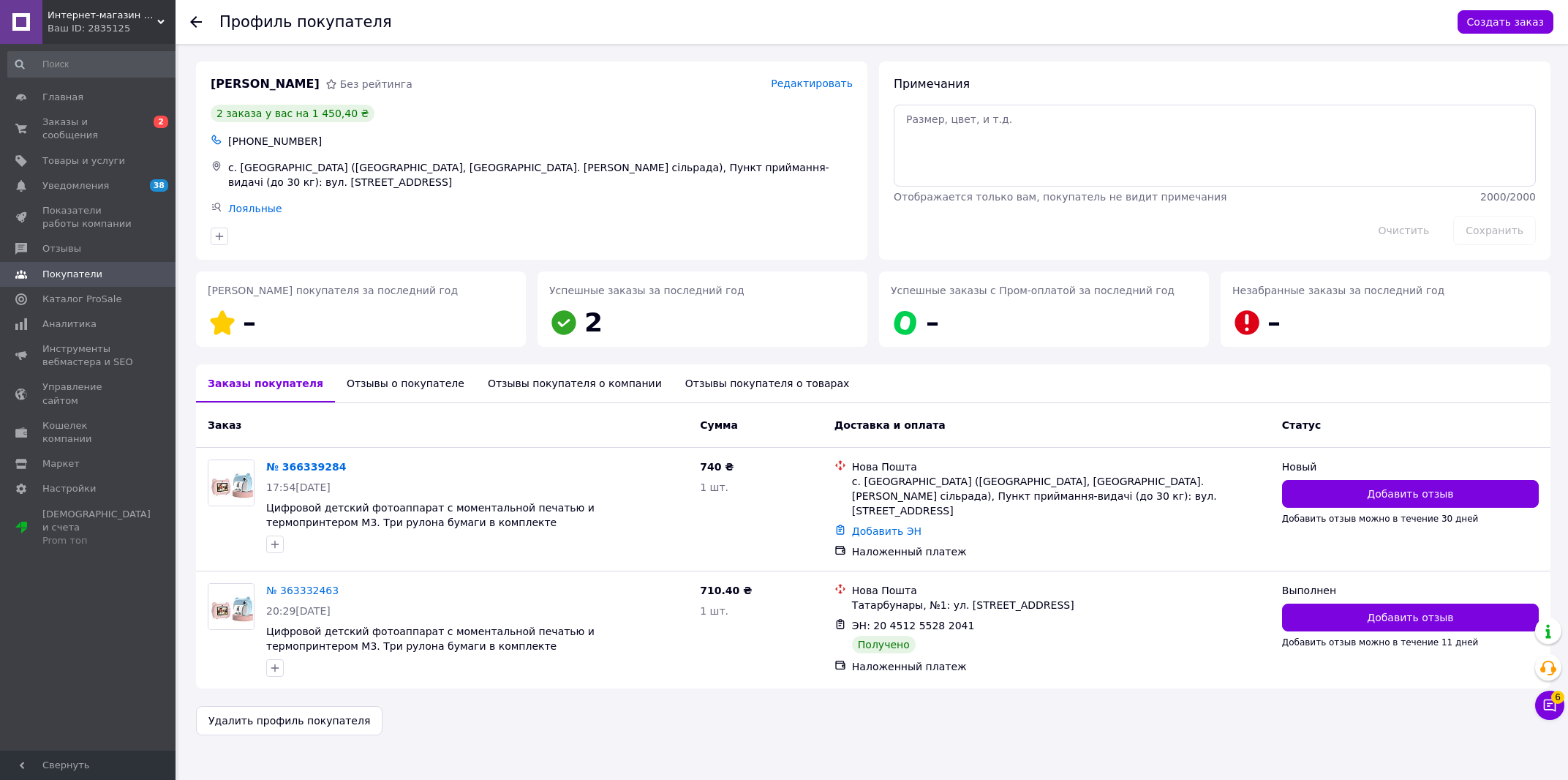
click at [345, 375] on div "Отзывы о покупателе" at bounding box center [405, 383] width 141 height 38
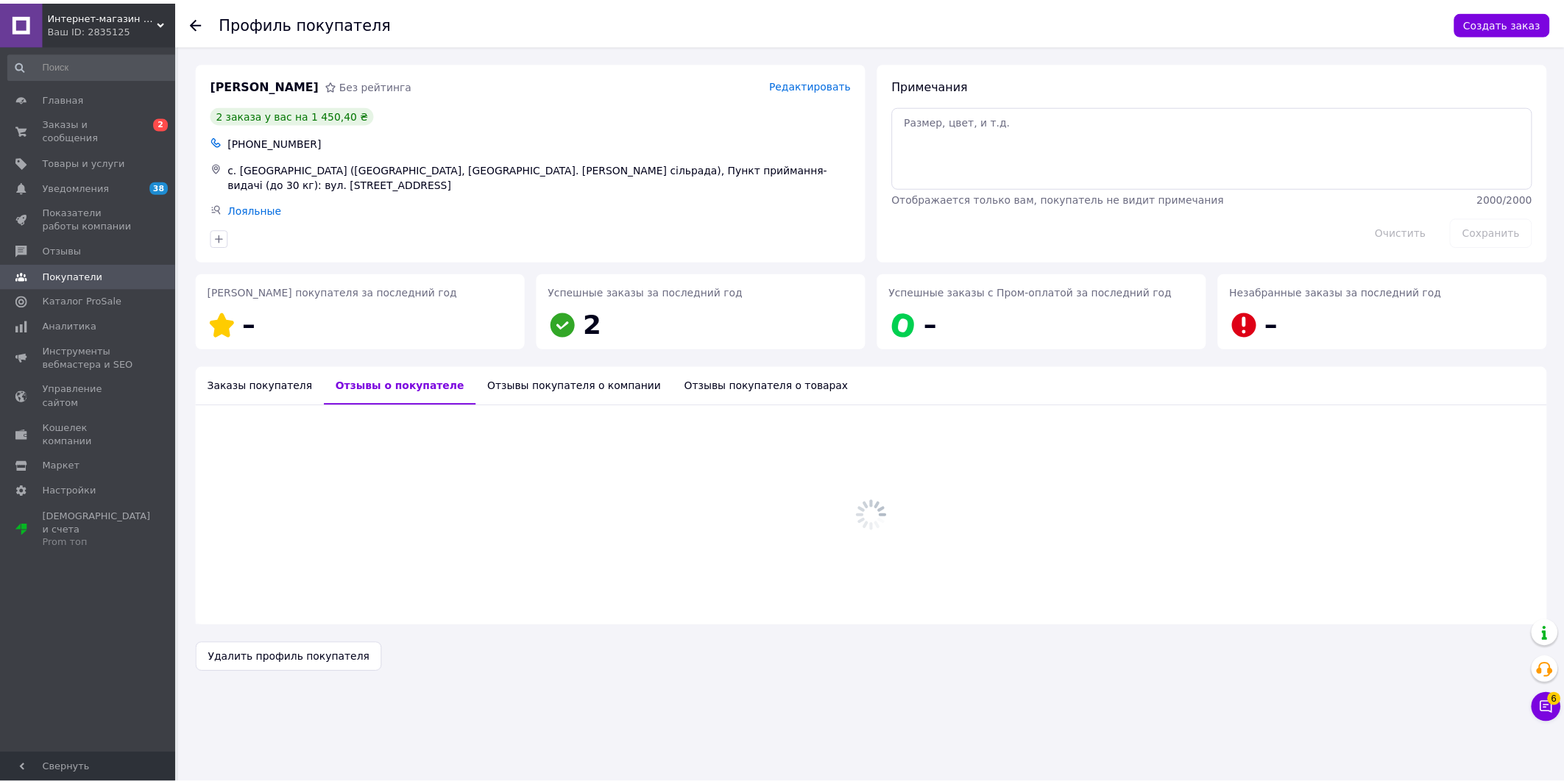
scroll to position [291, 0]
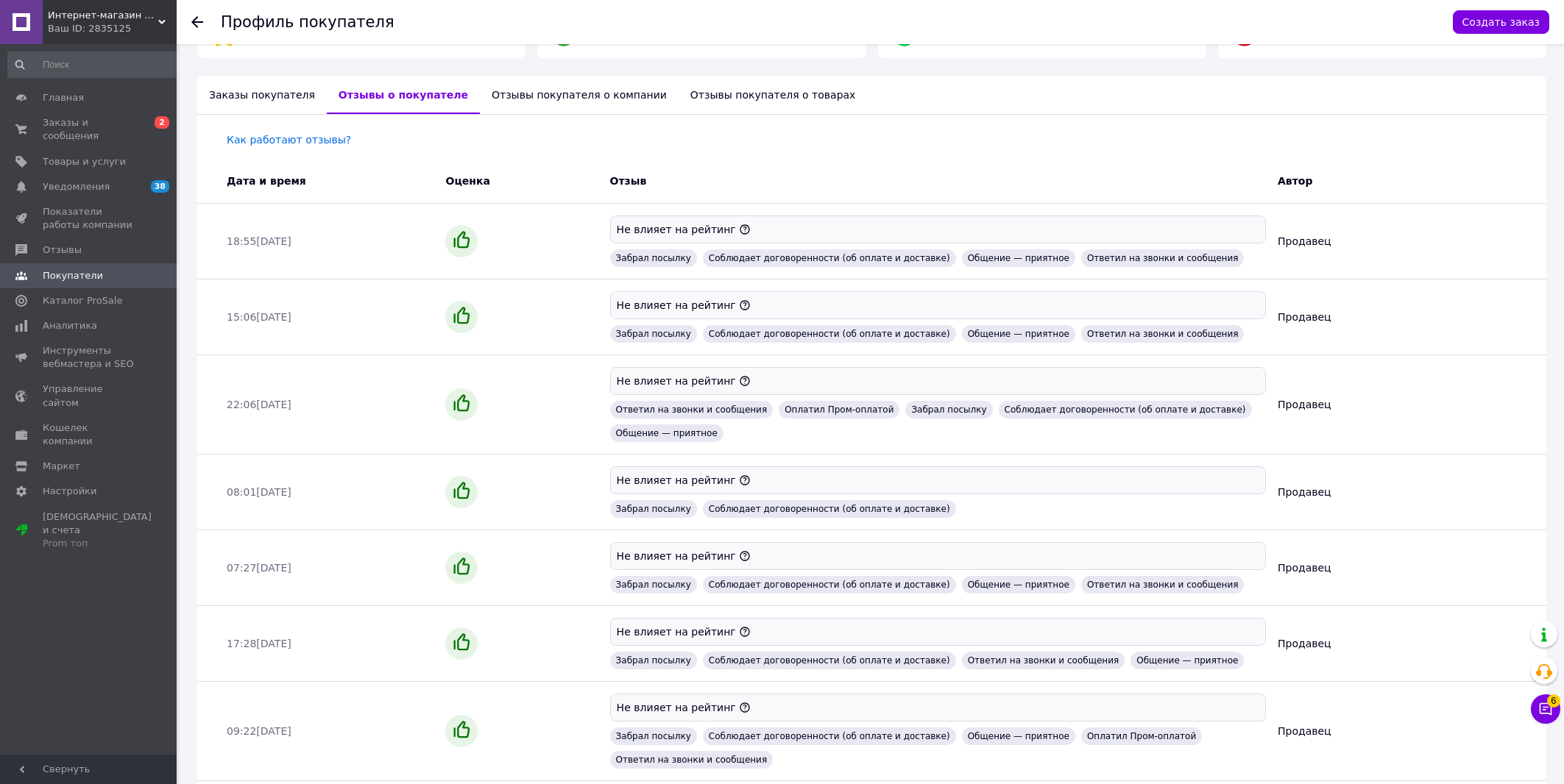
click at [268, 85] on div "Заказы покупателя" at bounding box center [262, 95] width 130 height 38
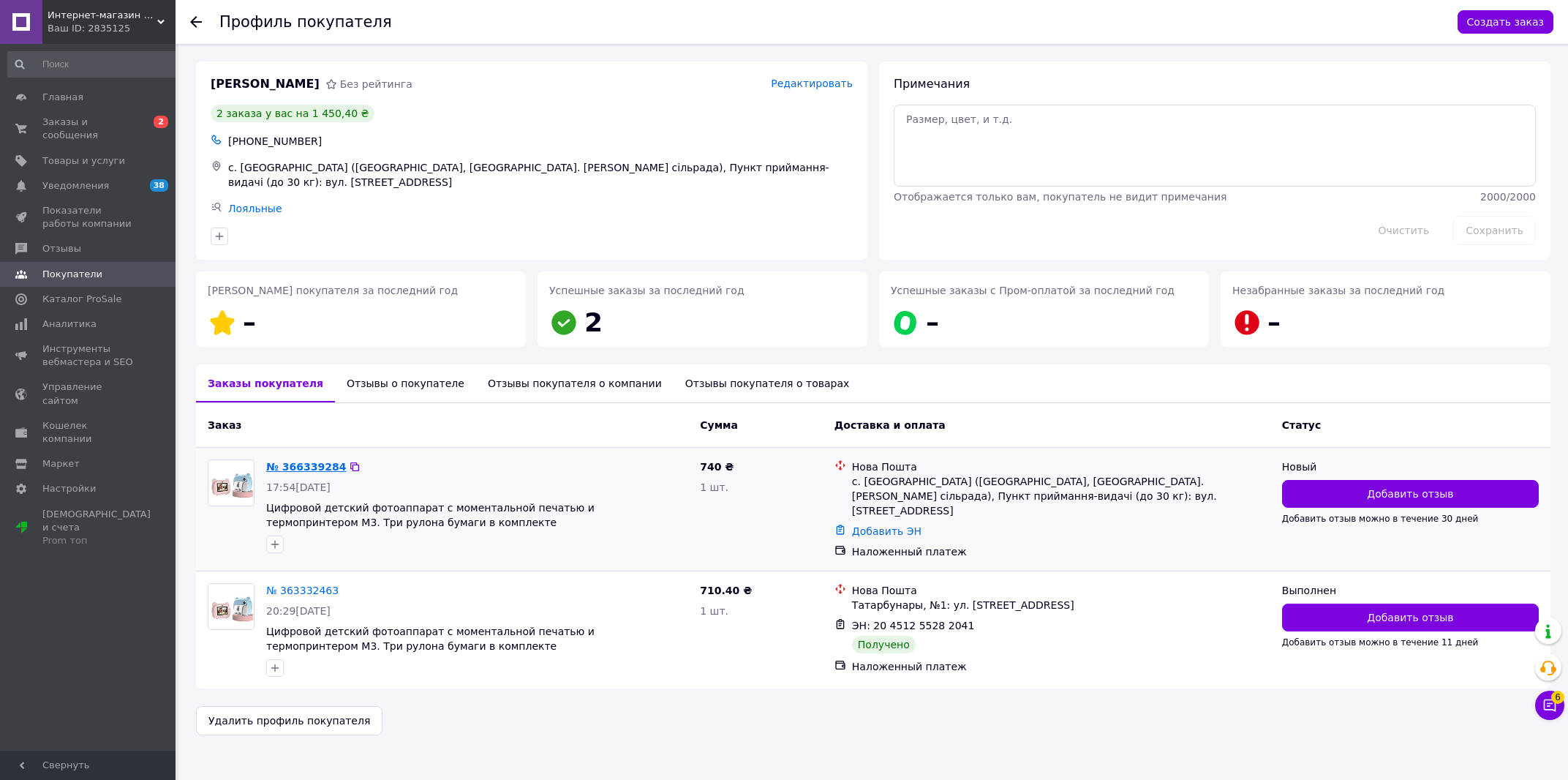
click at [324, 461] on link "№ 366339284" at bounding box center [306, 467] width 80 height 12
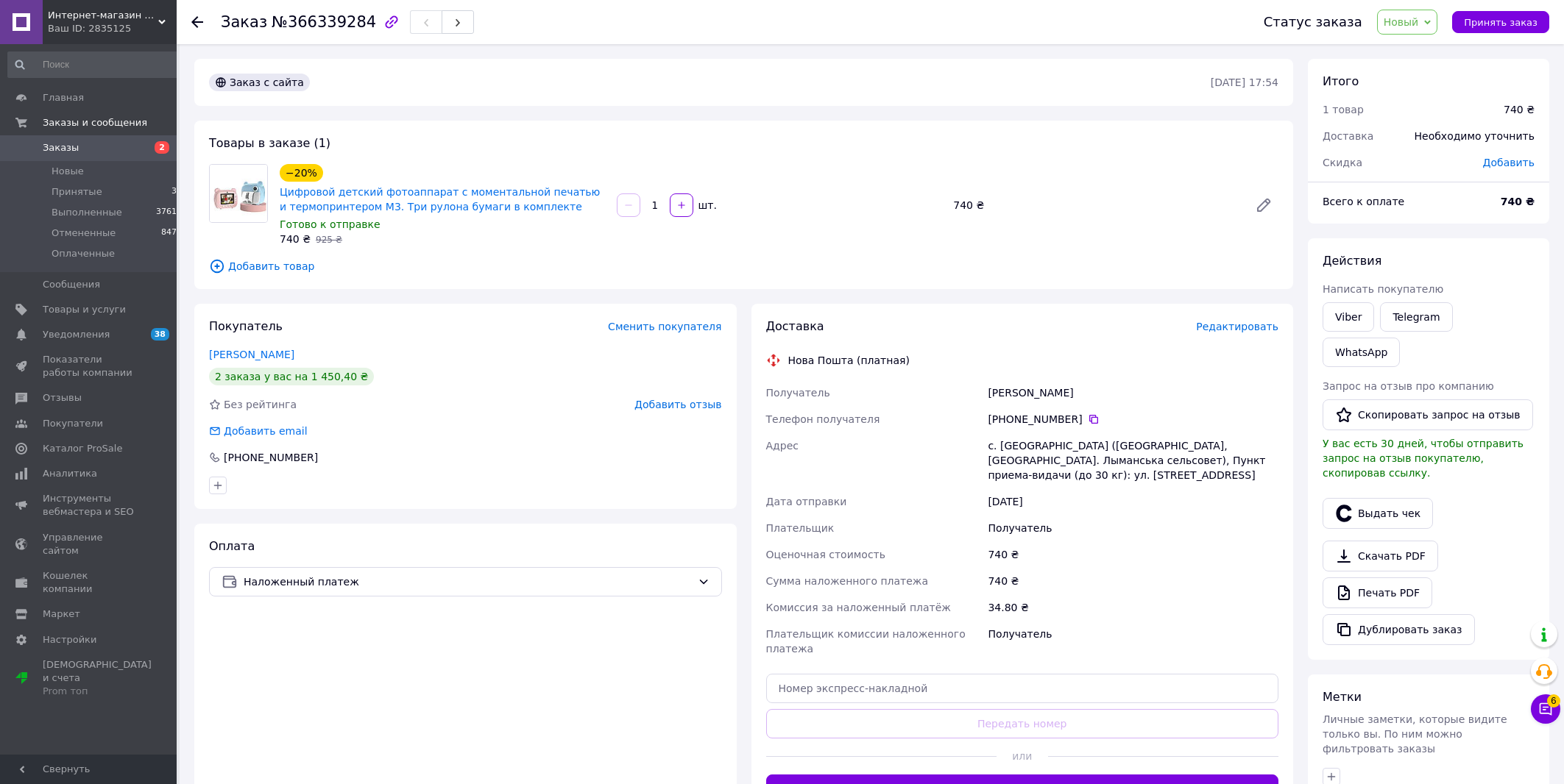
scroll to position [158, 0]
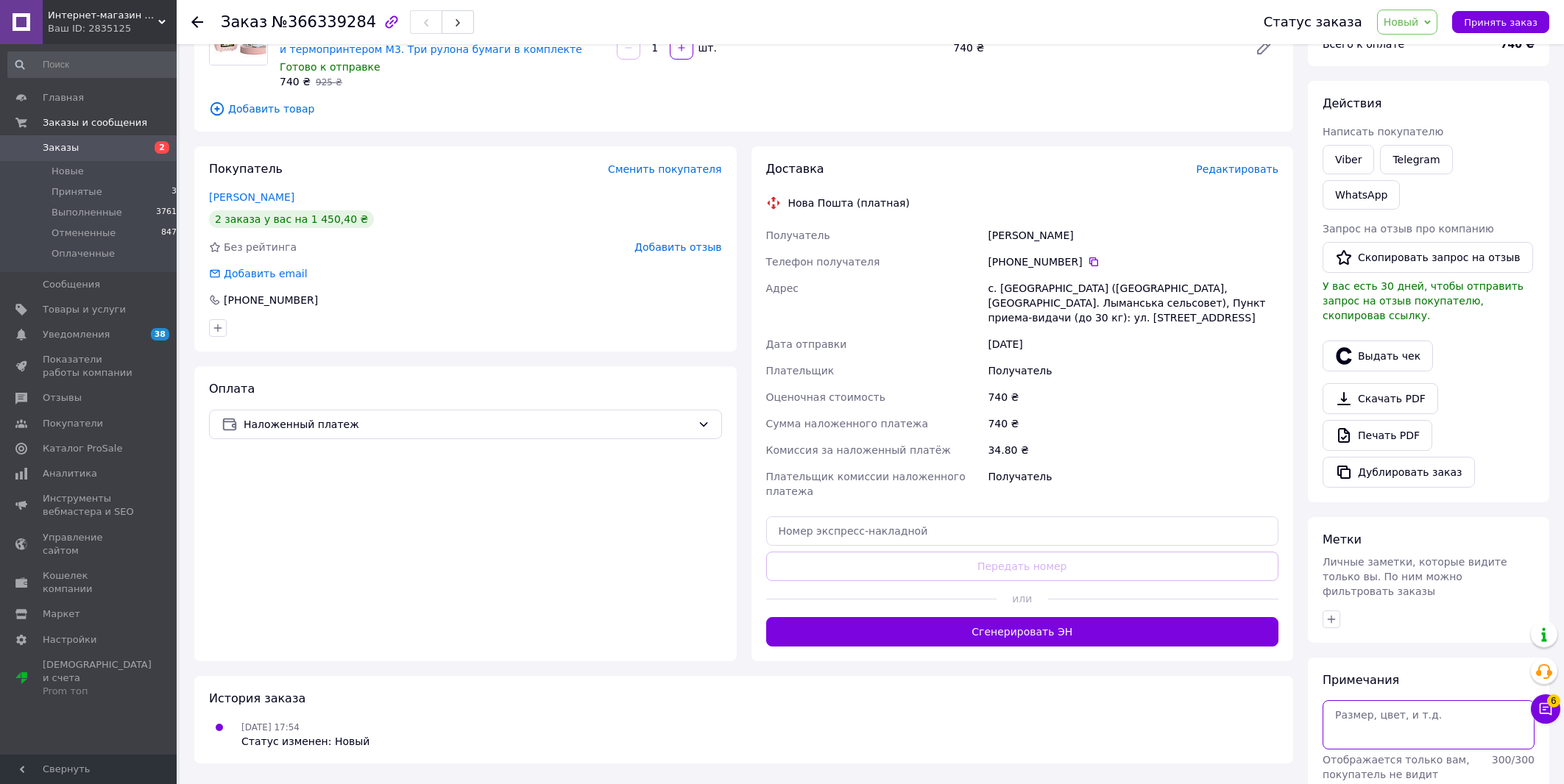
click at [1413, 700] on textarea at bounding box center [1428, 724] width 212 height 49
type textarea "рожевий"
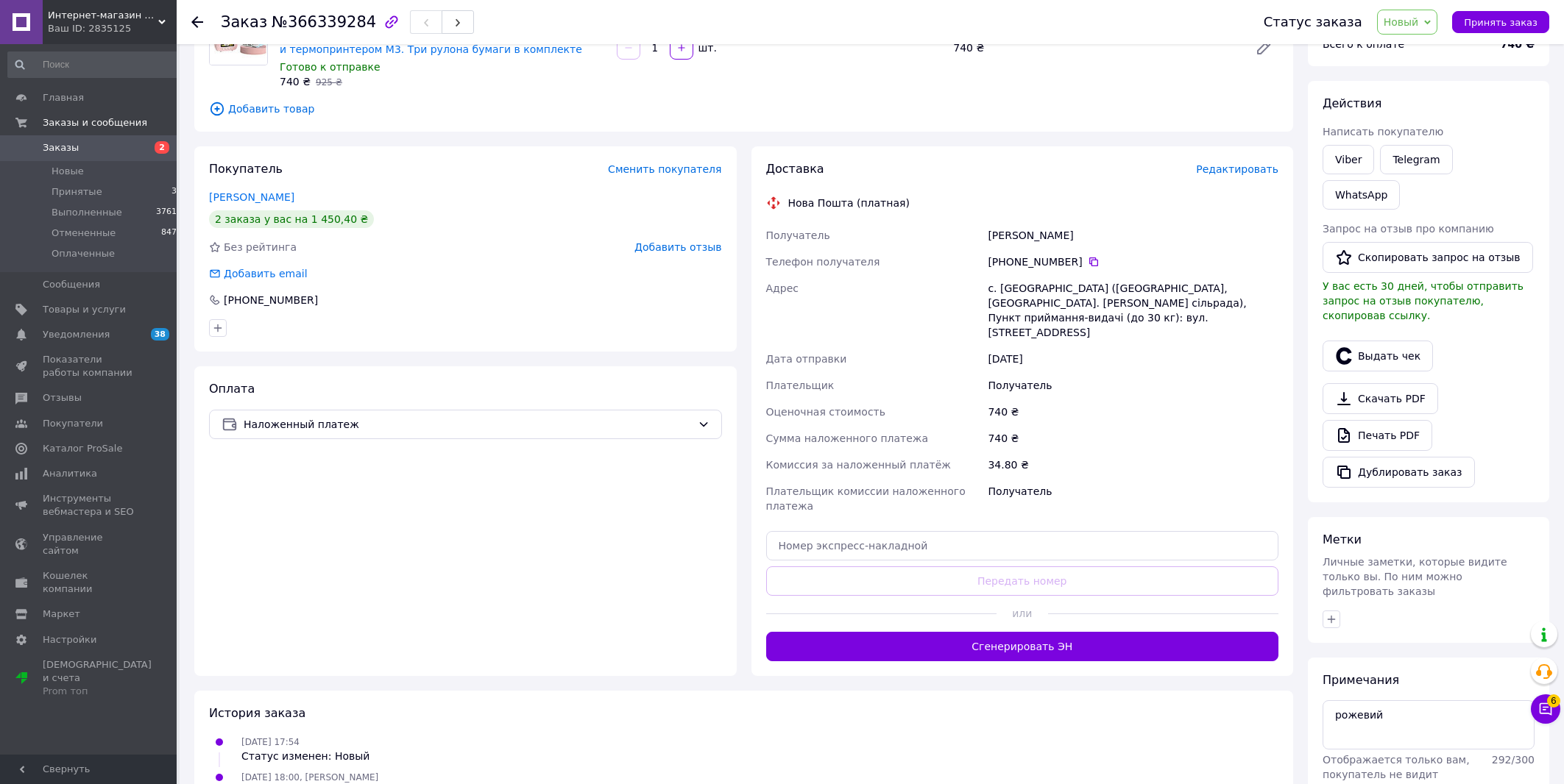
click at [1404, 18] on span "Новый" at bounding box center [1401, 22] width 35 height 12
click at [1435, 54] on li "Принят" at bounding box center [1416, 52] width 78 height 22
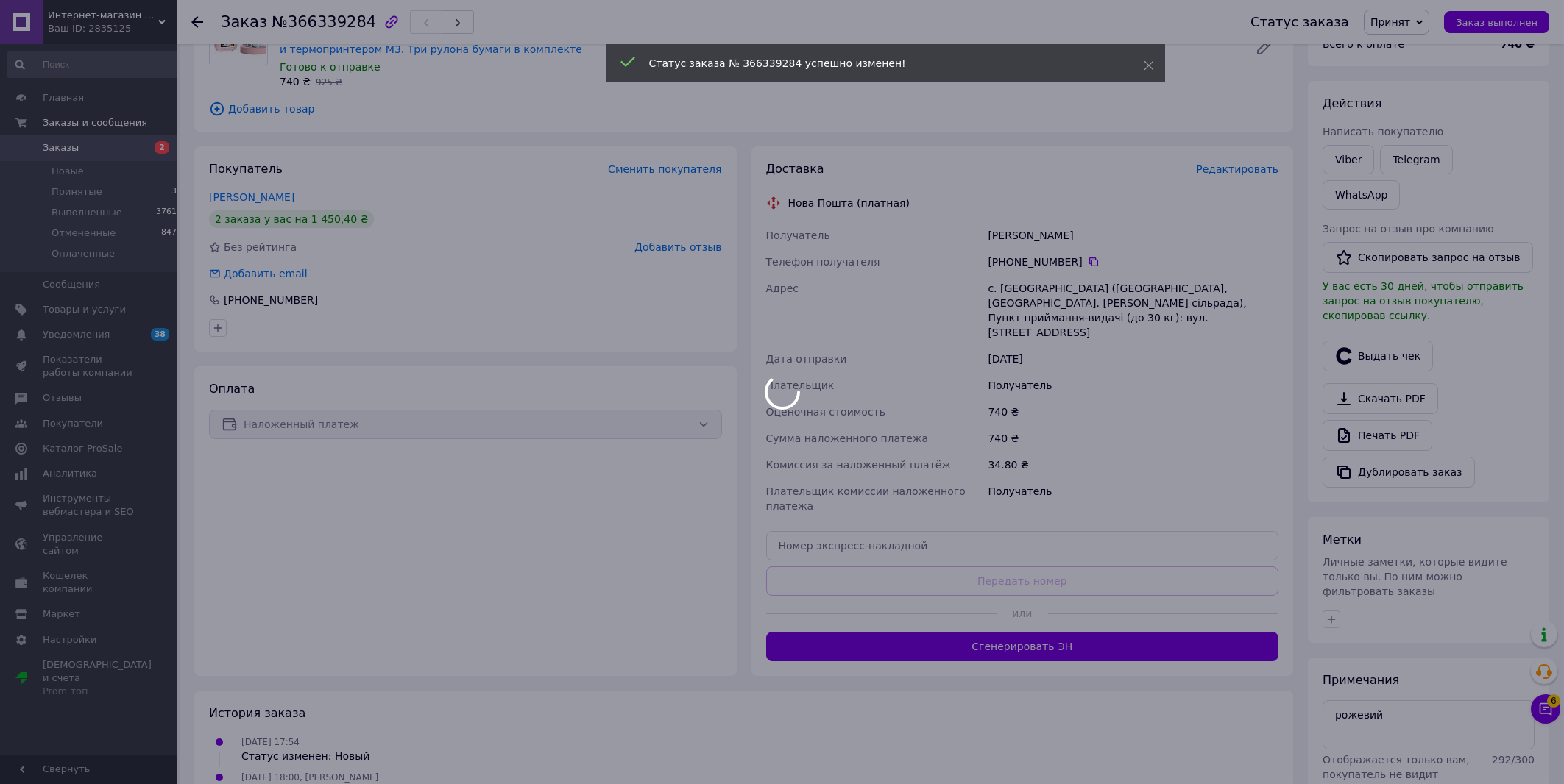
click at [1255, 175] on div at bounding box center [782, 392] width 1564 height 784
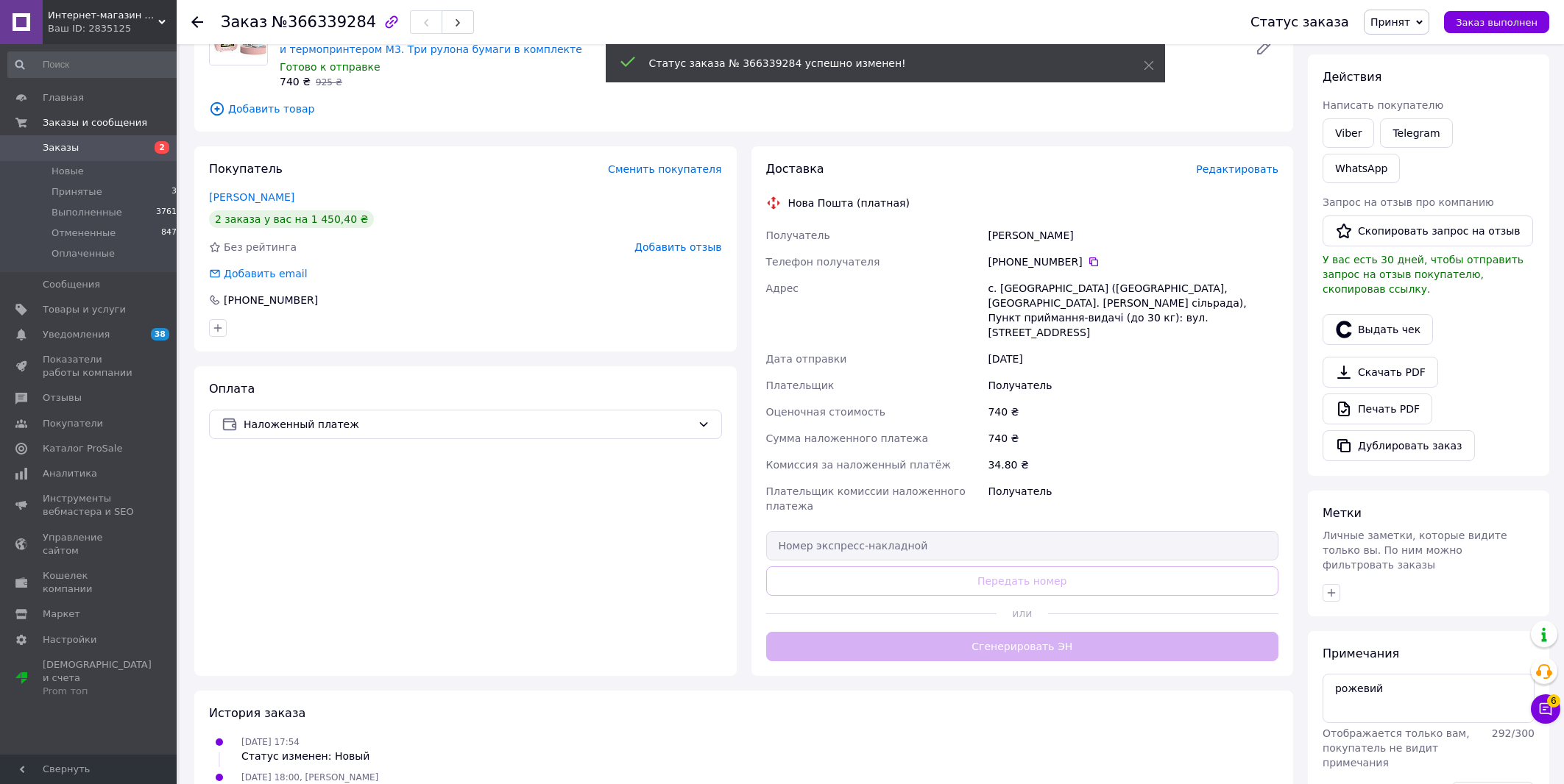
click at [1253, 175] on span "Редактировать" at bounding box center [1236, 169] width 83 height 12
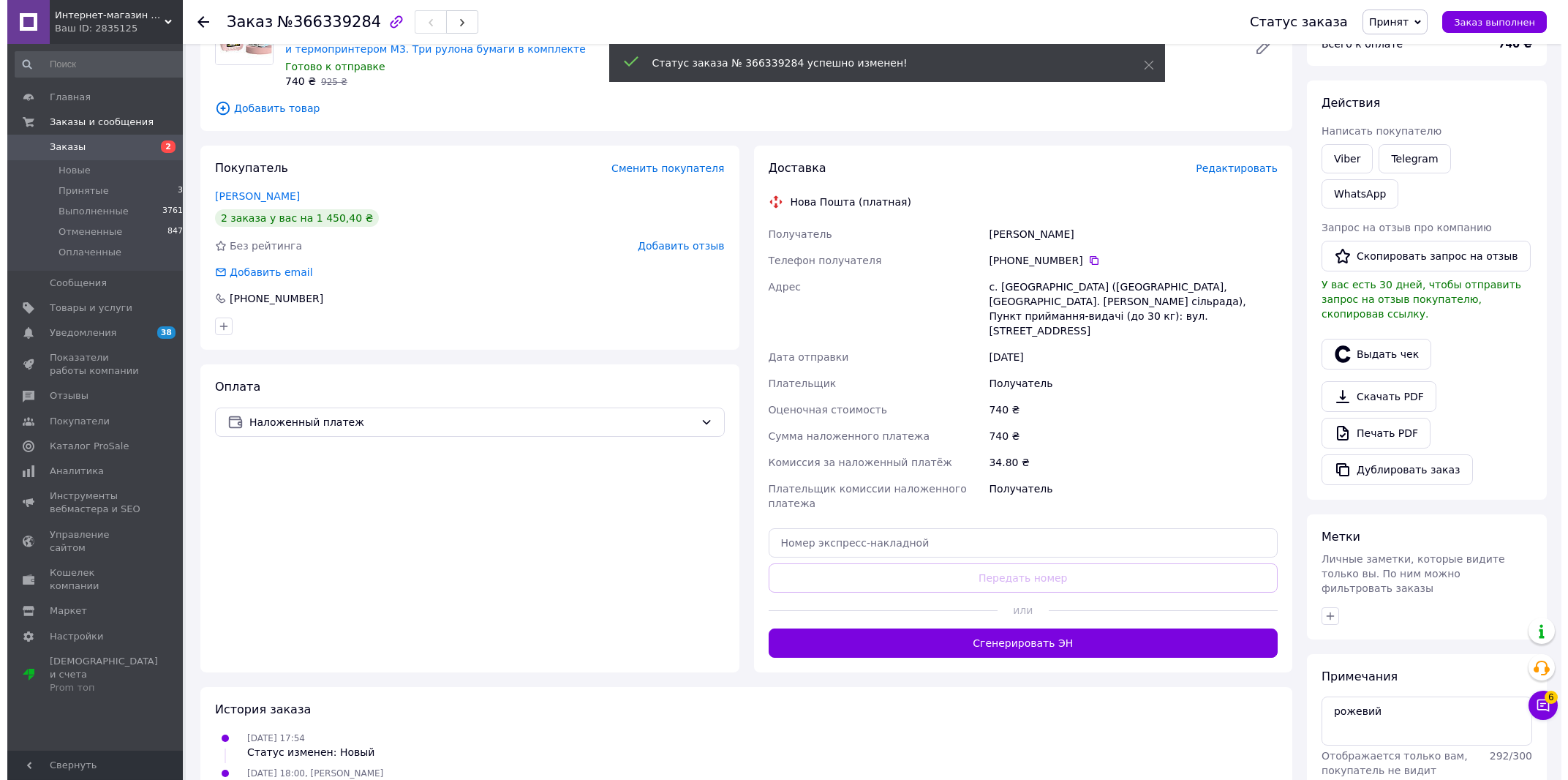
scroll to position [207, 0]
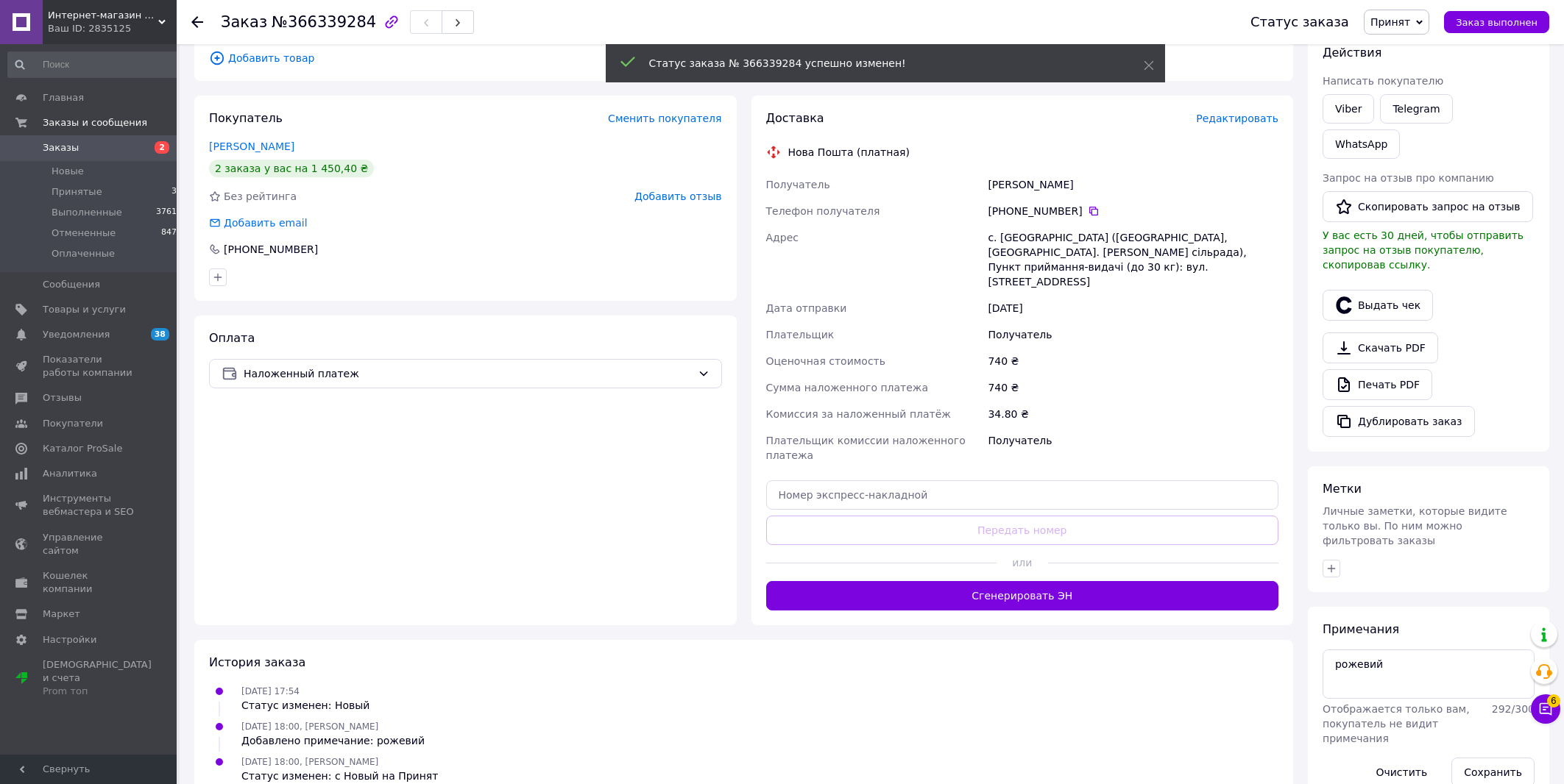
click at [1227, 119] on span "Редактировать" at bounding box center [1236, 119] width 83 height 12
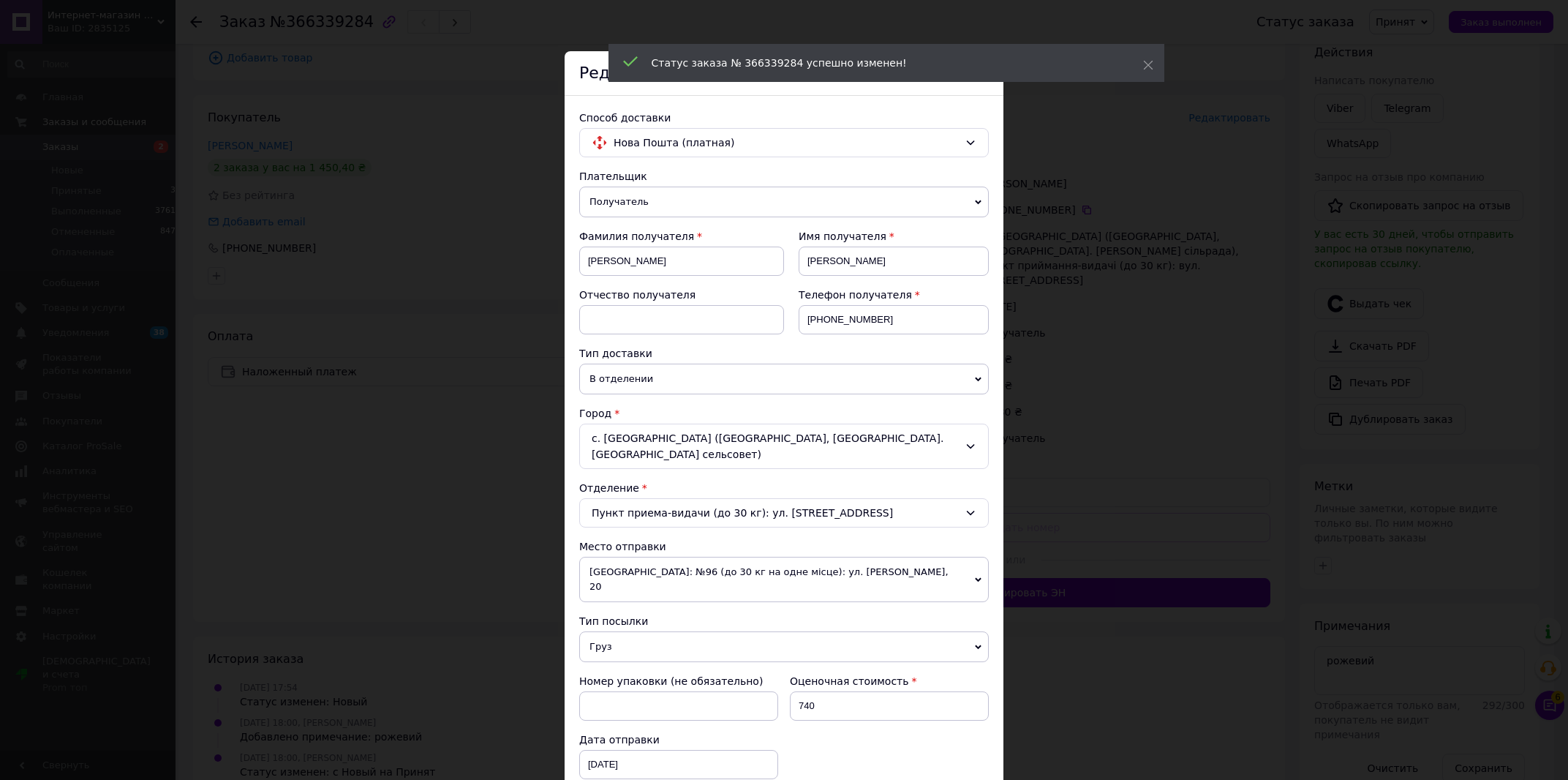
scroll to position [417, 0]
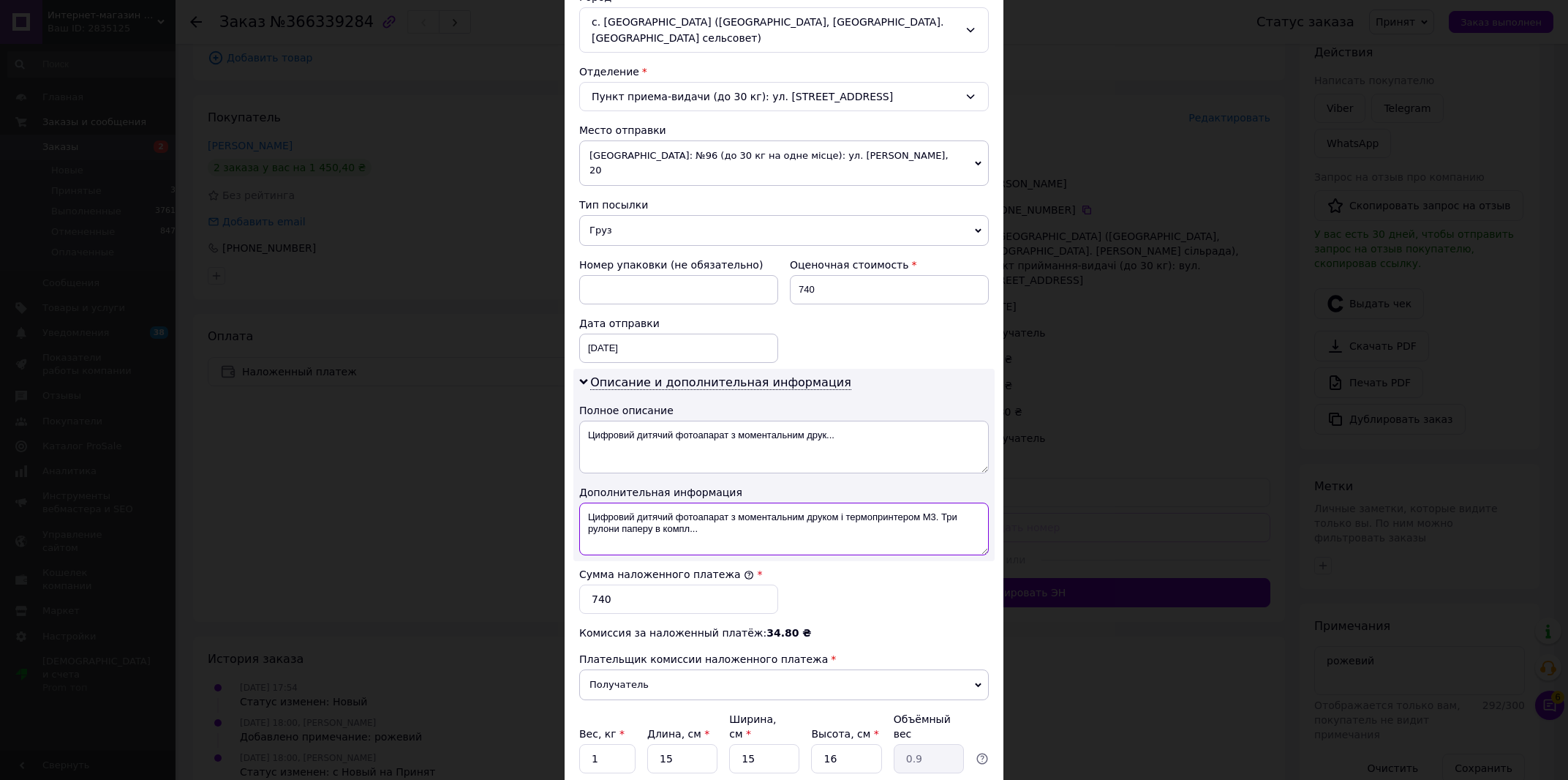
drag, startPoint x: 934, startPoint y: 486, endPoint x: 972, endPoint y: 503, distance: 41.6
click at [973, 503] on textarea "Цифровий дитячий фотоапарат з моментальним друком і термопринтером M3. Три руло…" at bounding box center [784, 529] width 409 height 53
click at [579, 503] on textarea "Цифровий дитячий фотоапарат з моментальним друком і термопринтером M3." at bounding box center [784, 529] width 409 height 53
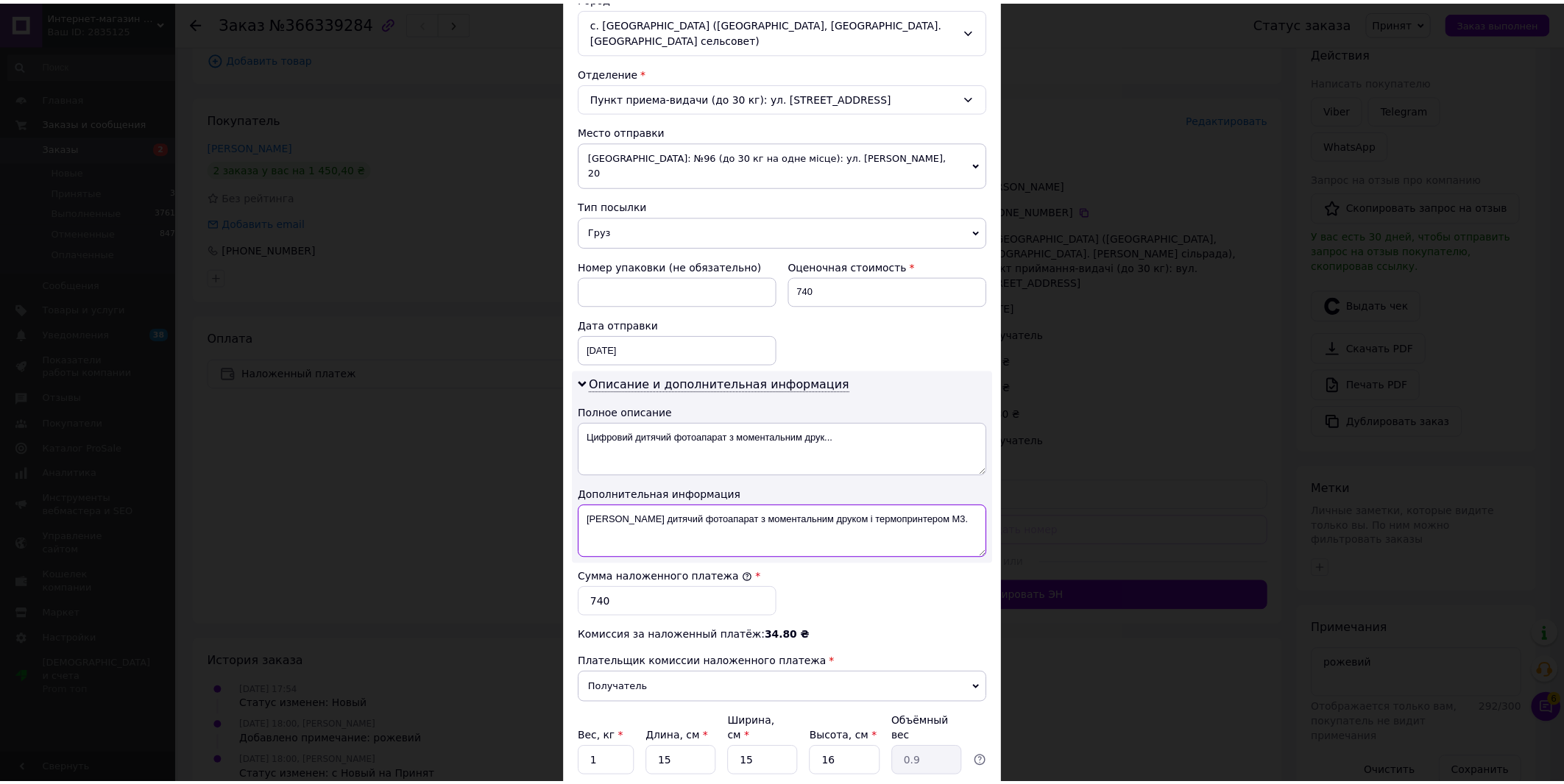
scroll to position [505, 0]
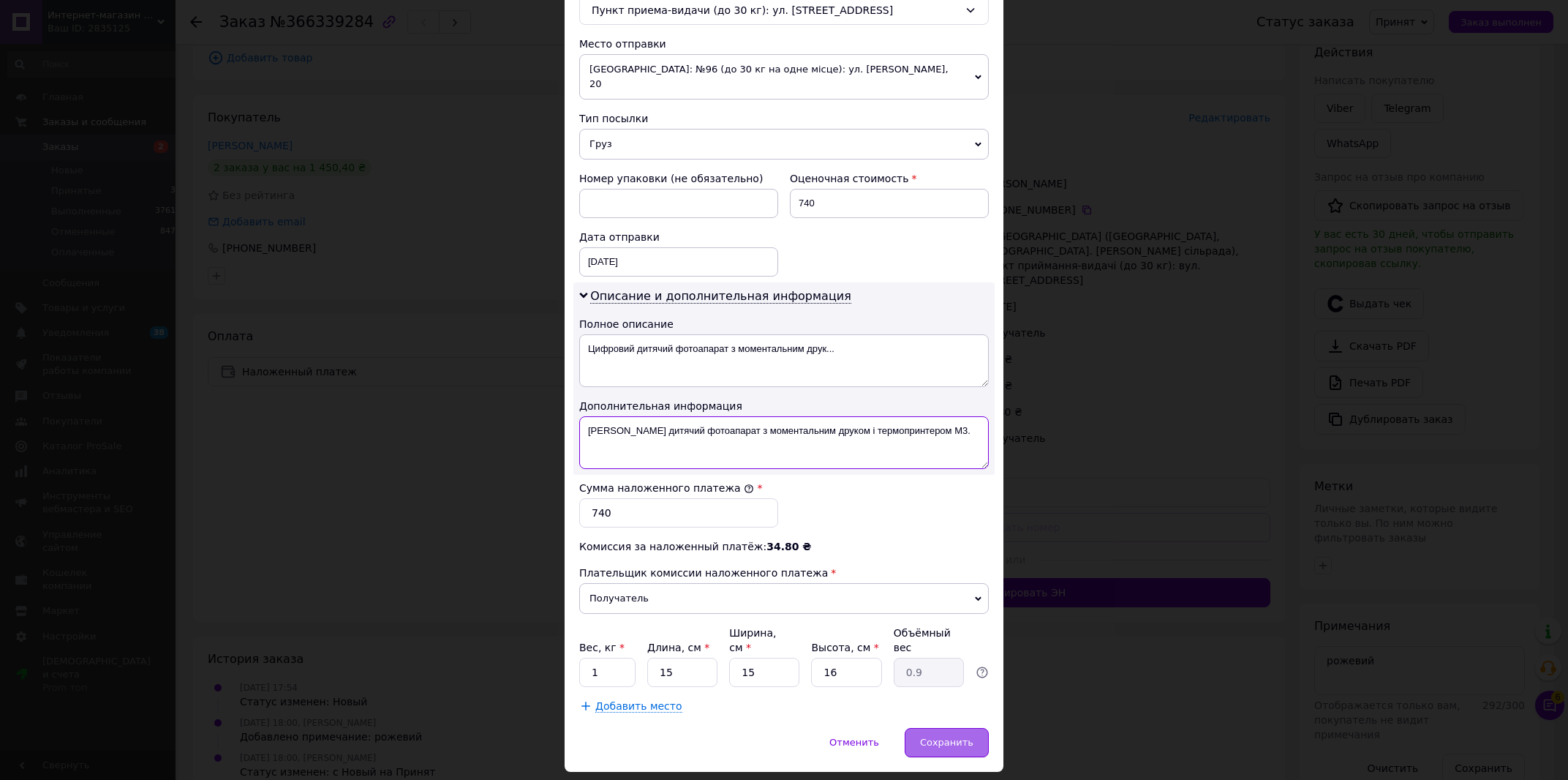
type textarea "Рожевий Цифровий дитячий фотоапарат з моментальним друком і термопринтером M3."
click at [971, 728] on div "Сохранить" at bounding box center [947, 743] width 84 height 29
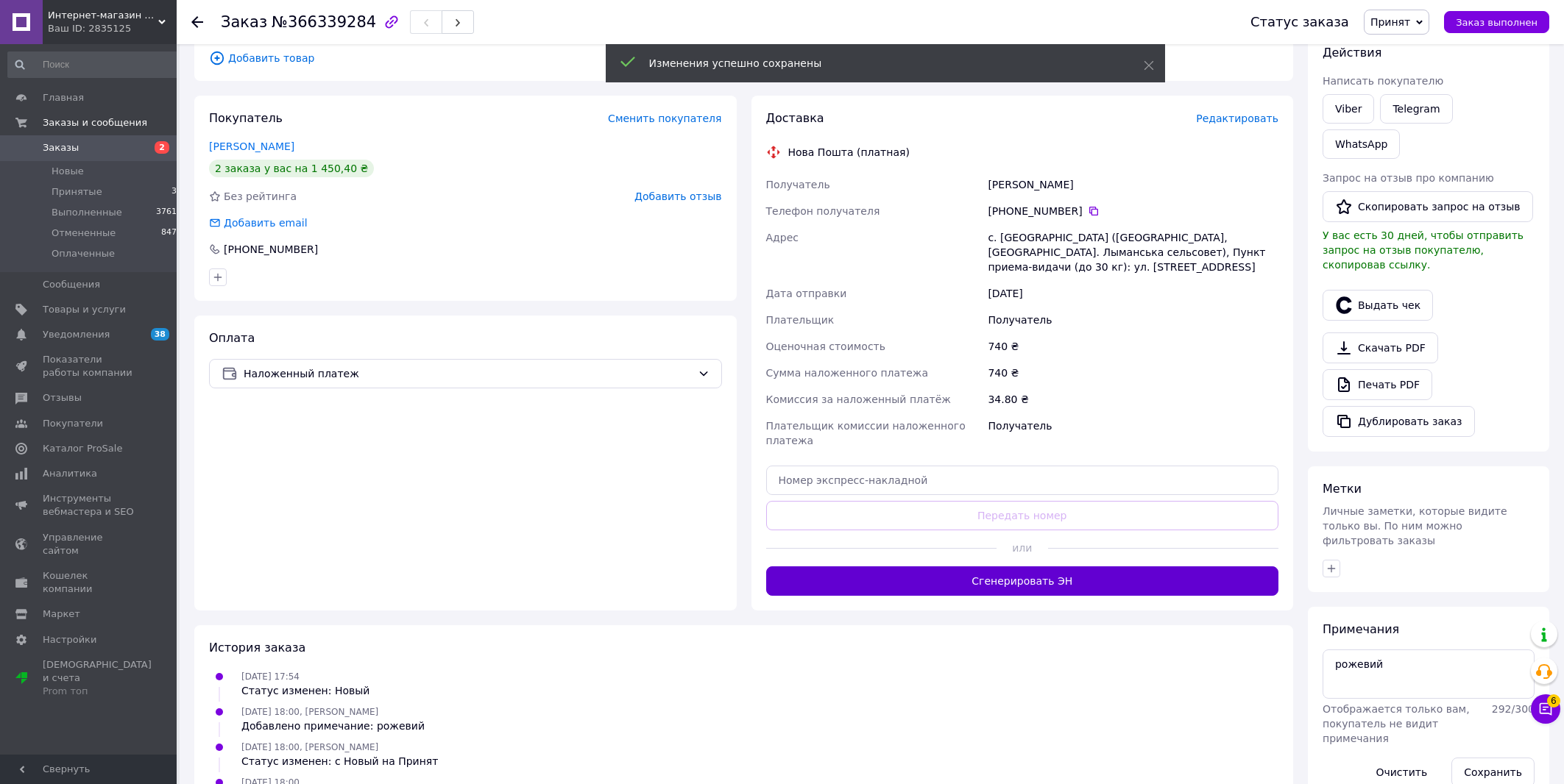
click at [1156, 569] on button "Сгенерировать ЭН" at bounding box center [1022, 581] width 513 height 30
click at [331, 20] on span "№366339284" at bounding box center [324, 22] width 104 height 18
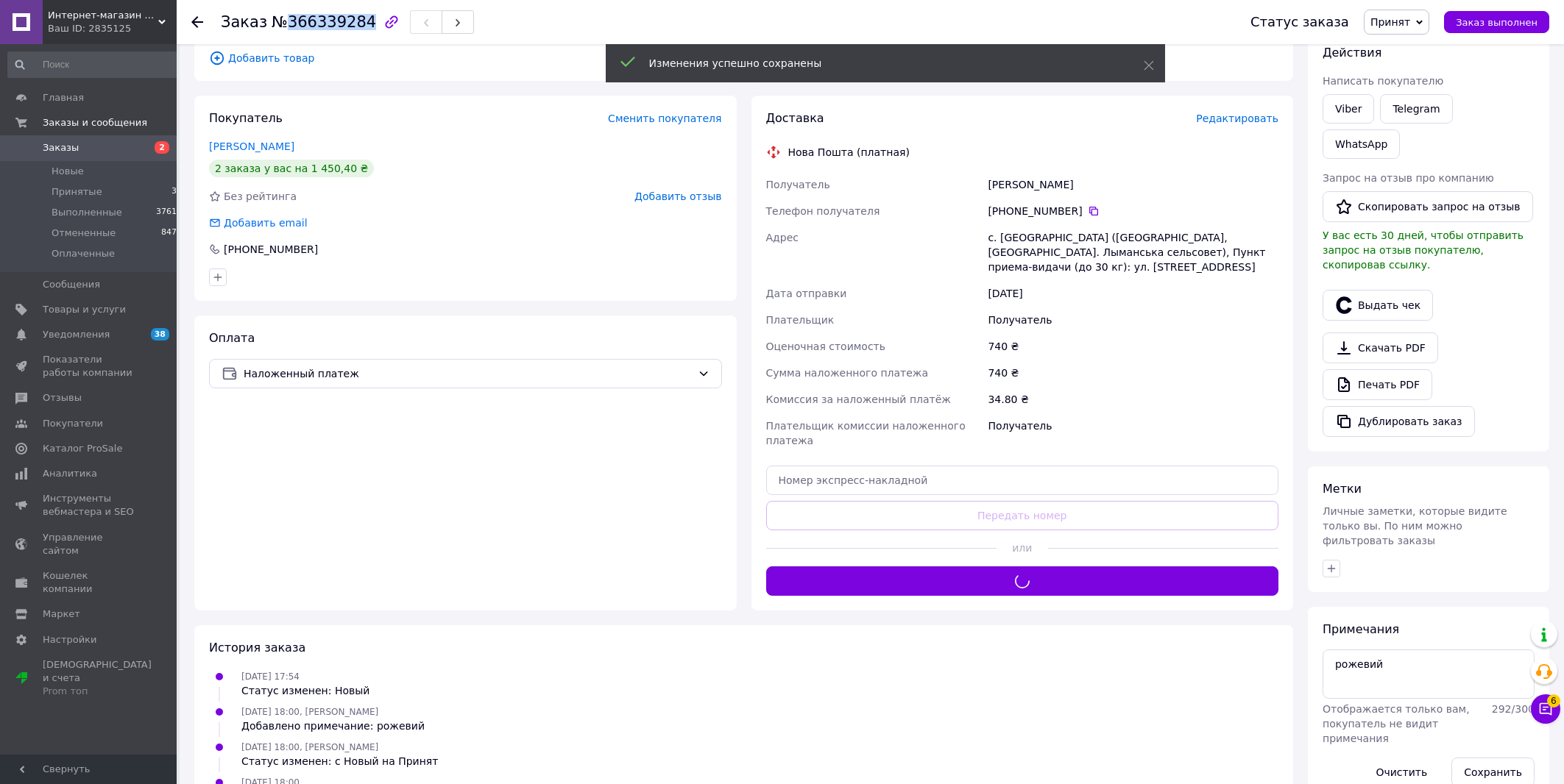
click at [331, 20] on span "№366339284" at bounding box center [324, 22] width 104 height 18
copy span "366339284"
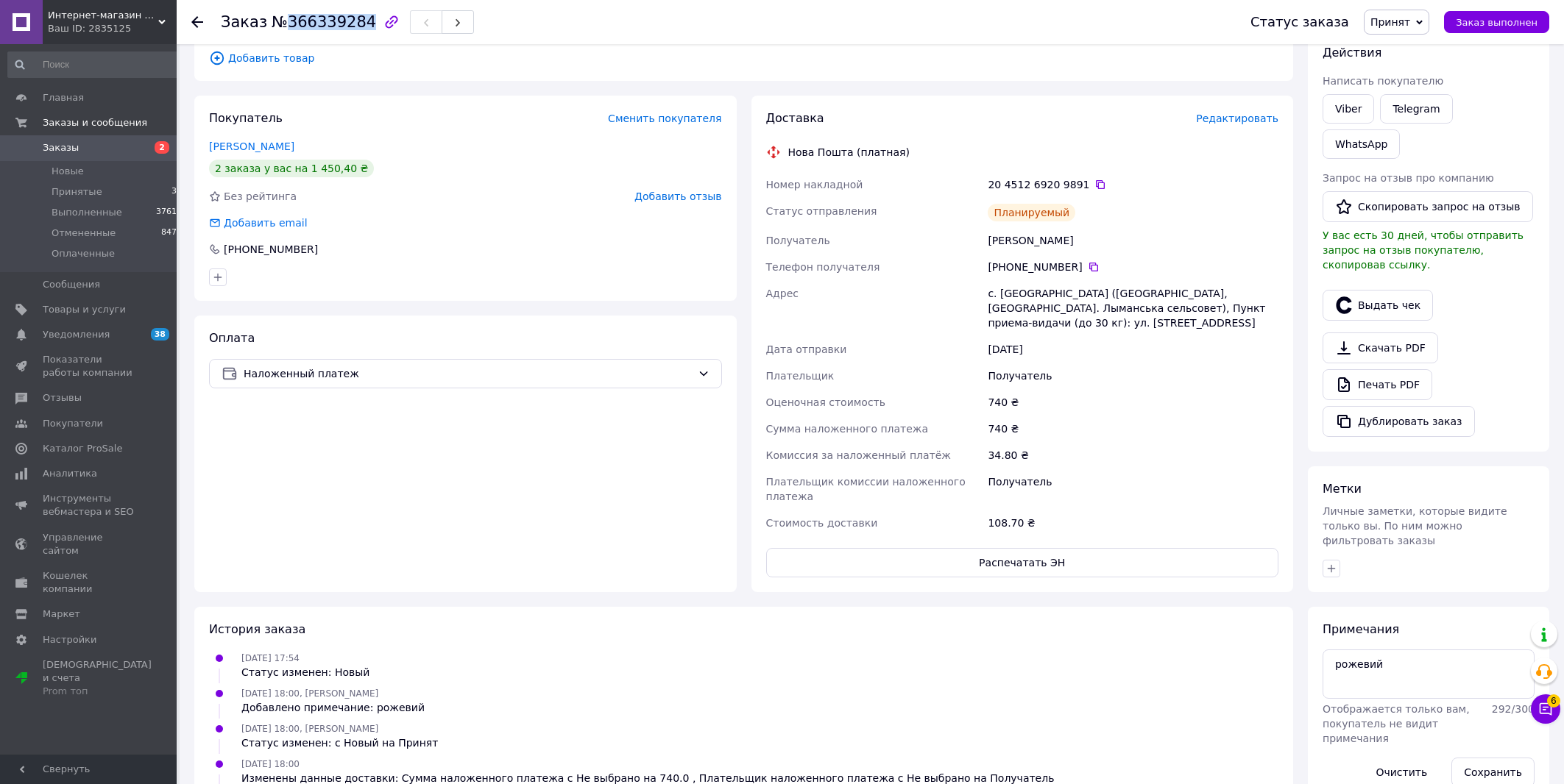
click at [122, 146] on span "Заказы" at bounding box center [89, 147] width 94 height 14
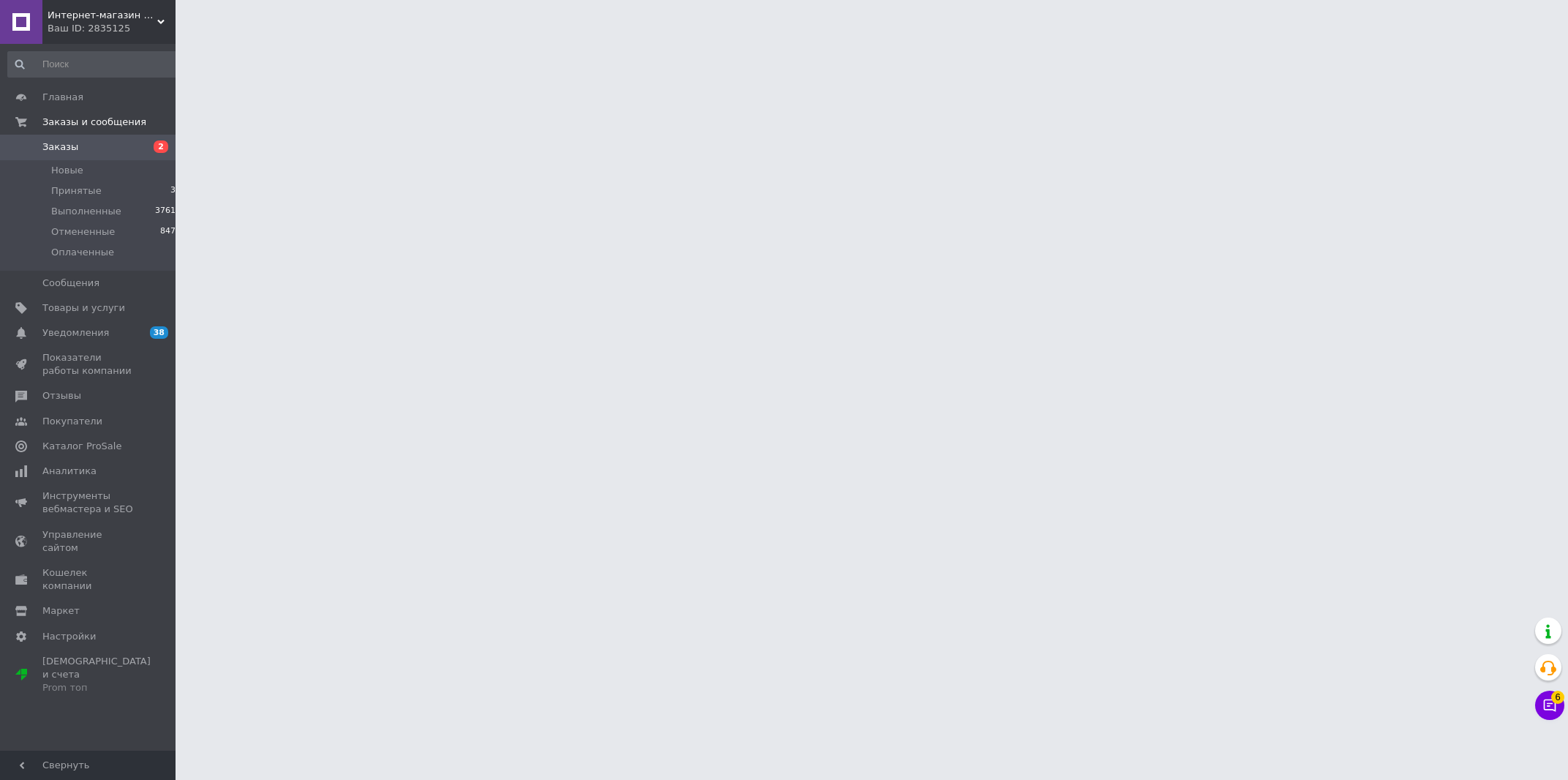
click at [118, 143] on span "Заказы" at bounding box center [88, 147] width 93 height 14
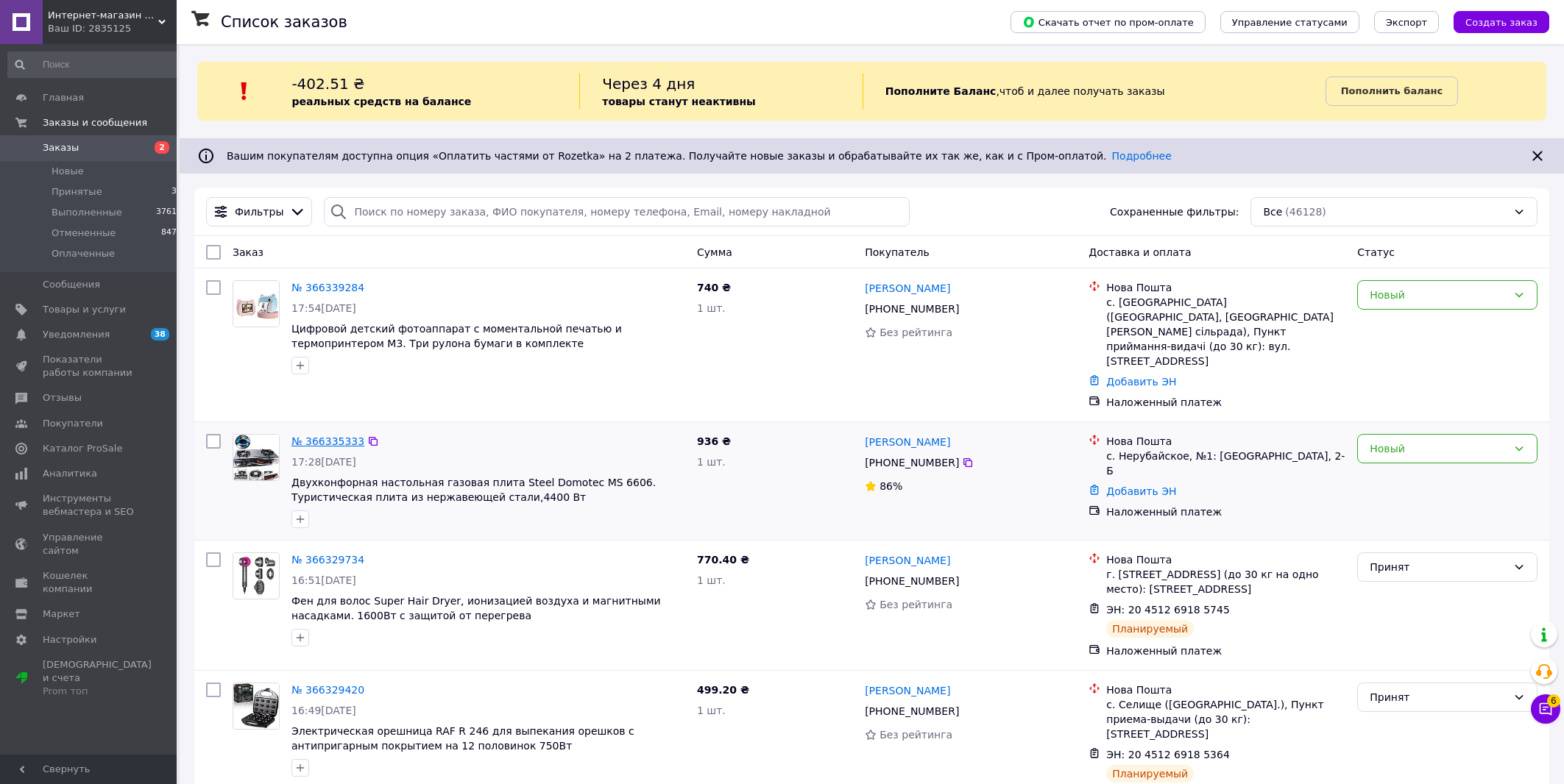
click at [321, 436] on link "№ 366335333" at bounding box center [328, 441] width 73 height 12
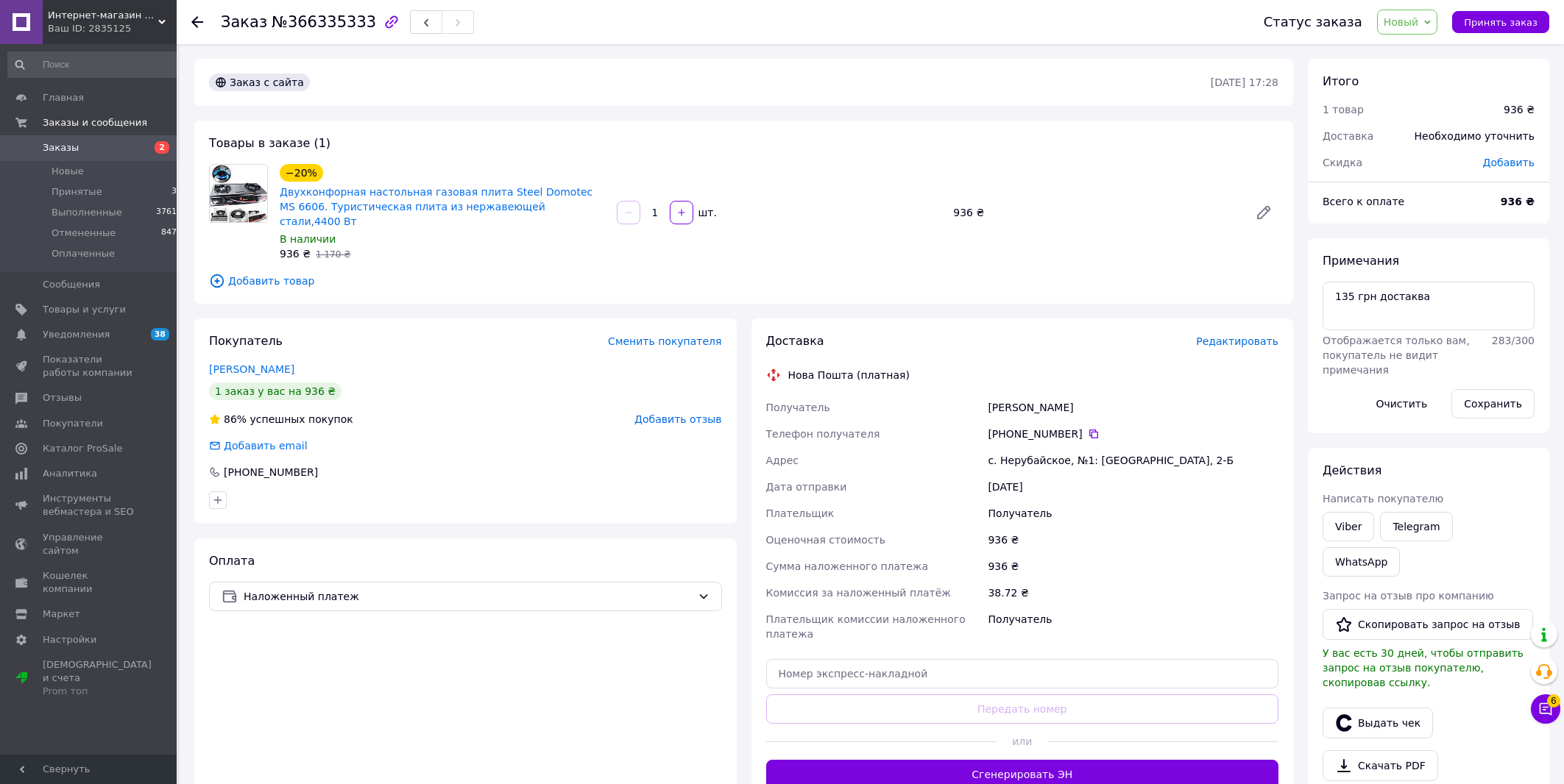
click at [1234, 336] on span "Редактировать" at bounding box center [1236, 341] width 83 height 12
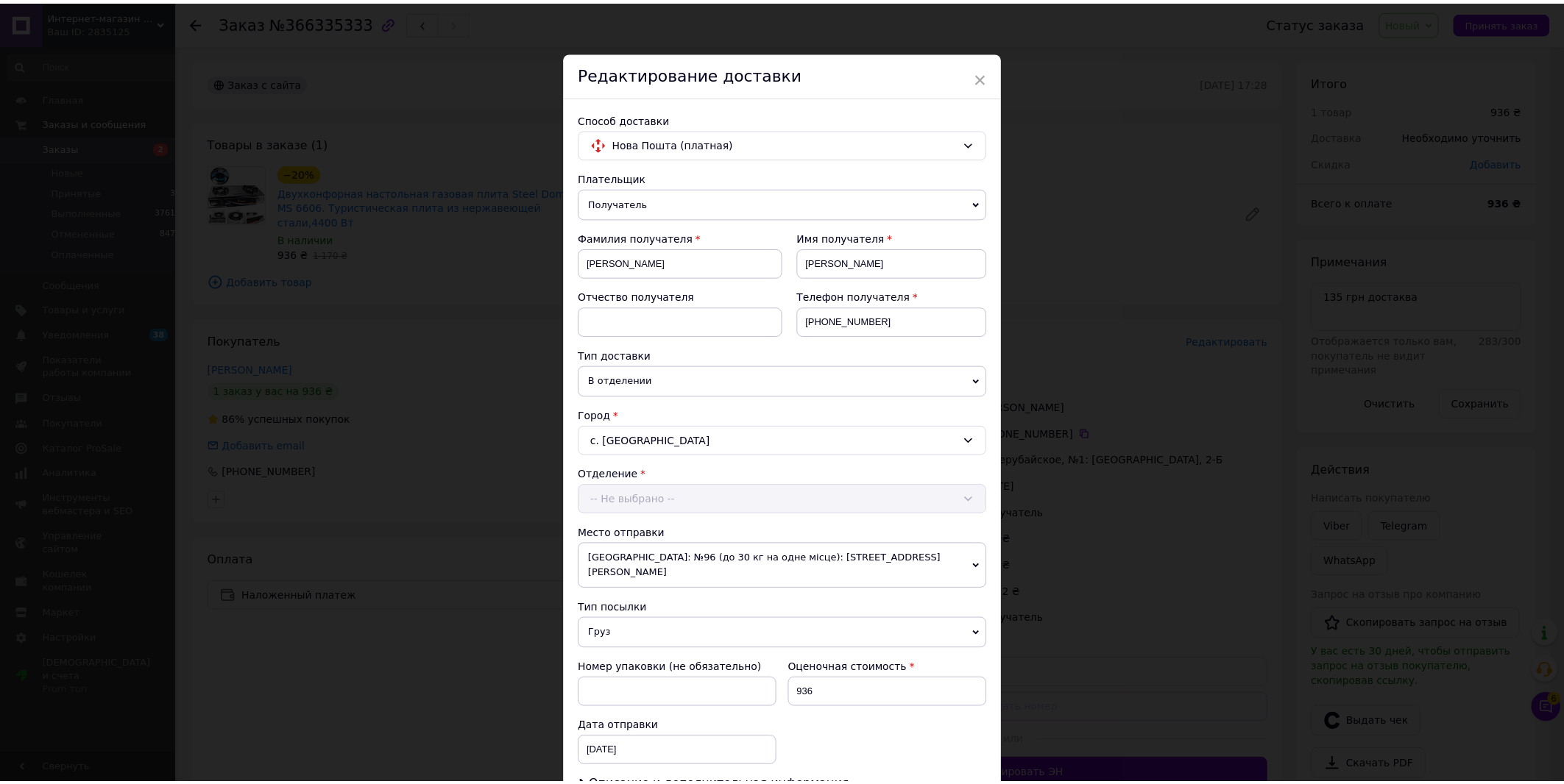
scroll to position [340, 0]
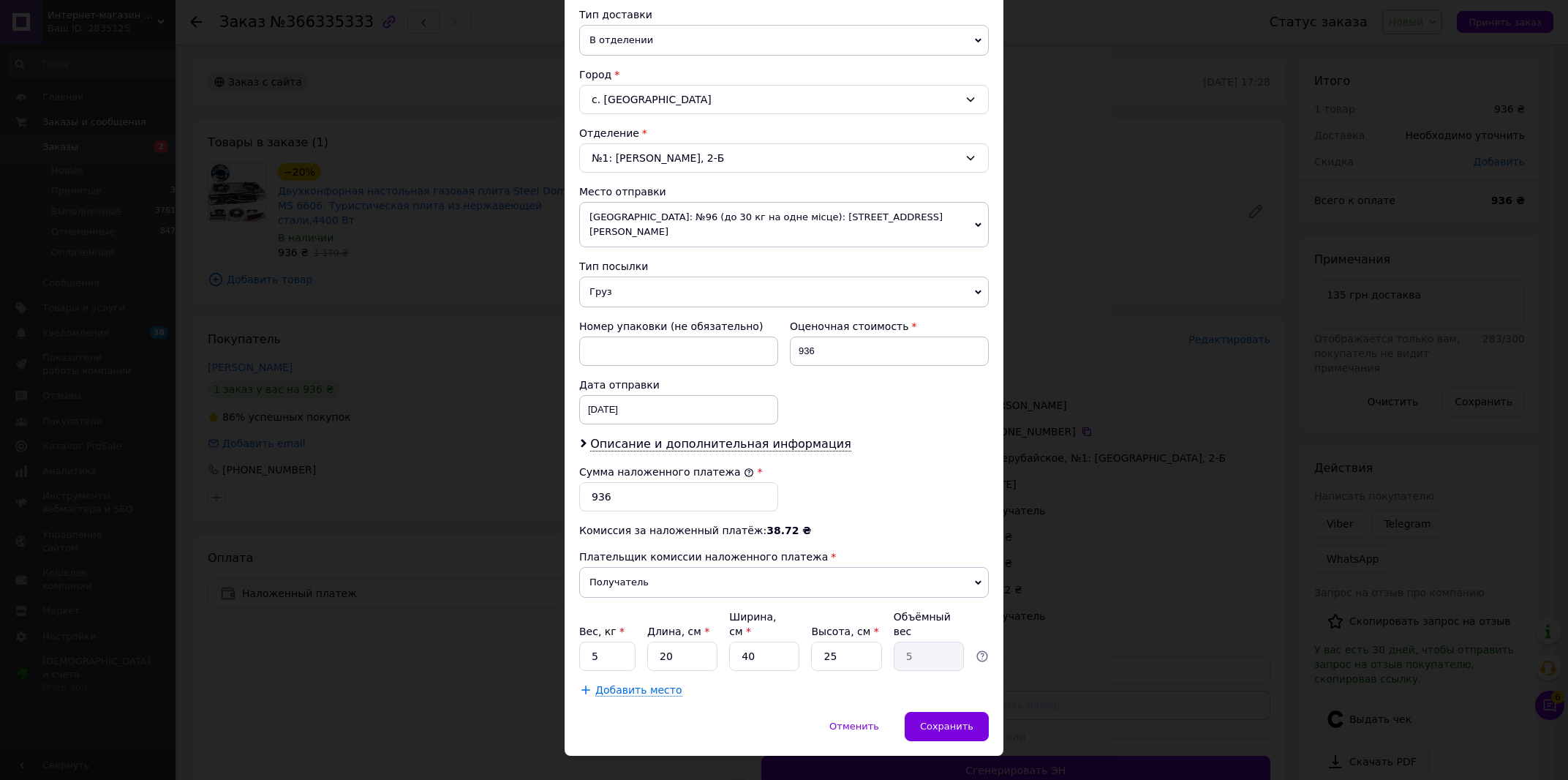
click at [1167, 448] on div "× Редактирование доставки Способ доставки Нова Пошта (платная) Плательщик Получ…" at bounding box center [784, 390] width 1568 height 780
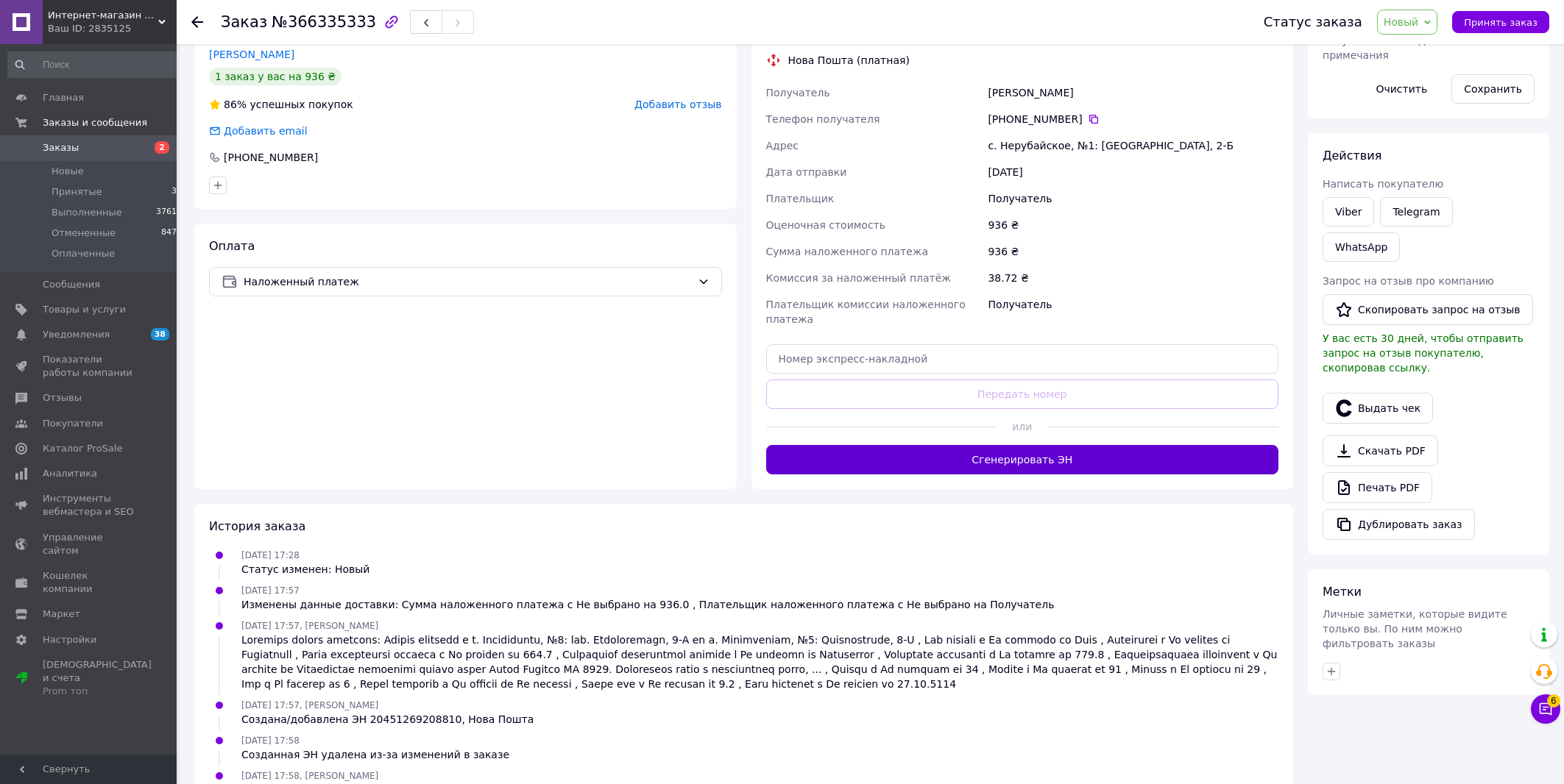
click at [1167, 445] on button "Сгенерировать ЭН" at bounding box center [1022, 460] width 513 height 30
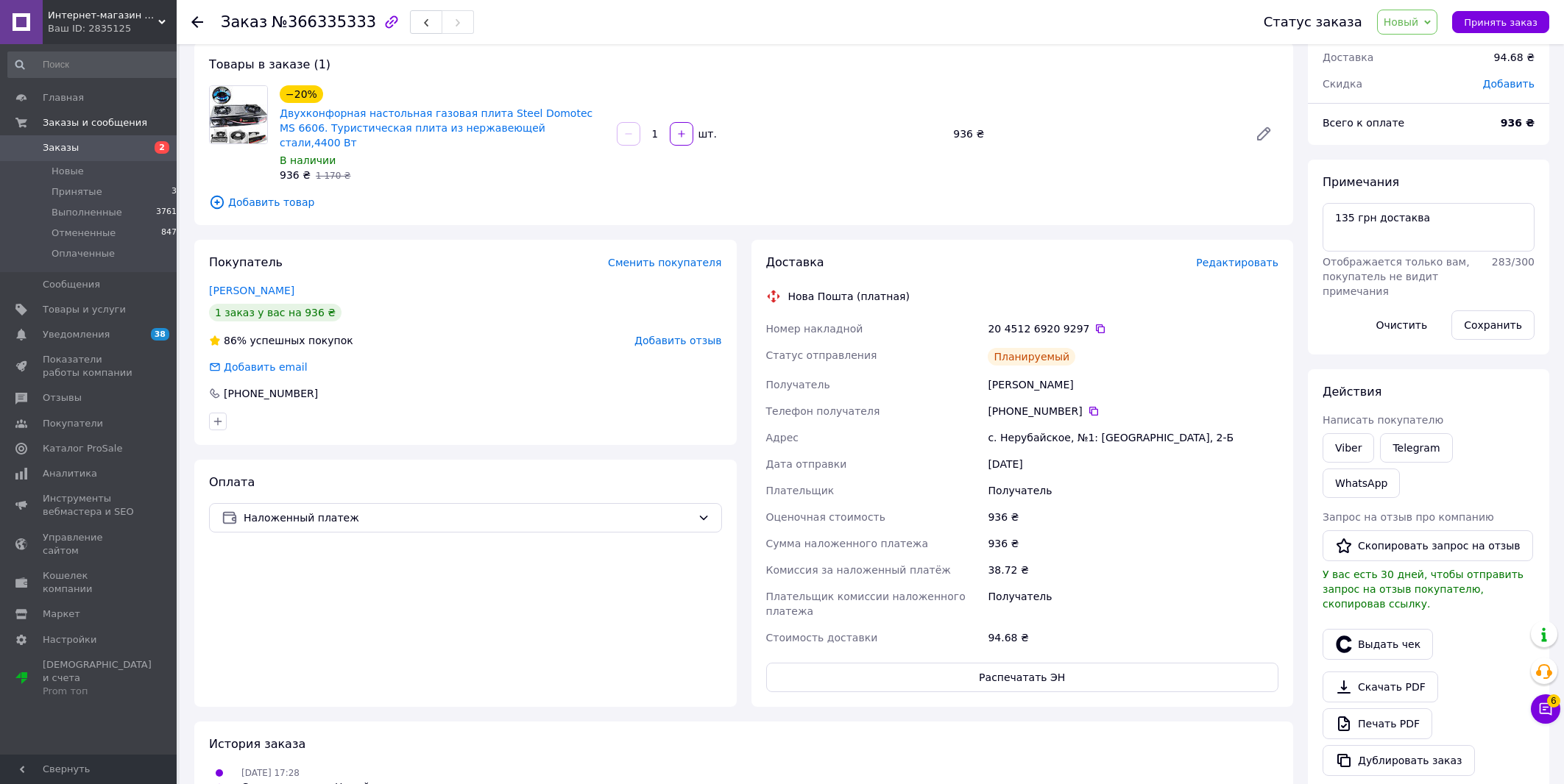
click at [1403, 26] on span "Новый" at bounding box center [1401, 22] width 35 height 12
click at [1437, 50] on li "Принят" at bounding box center [1416, 52] width 78 height 22
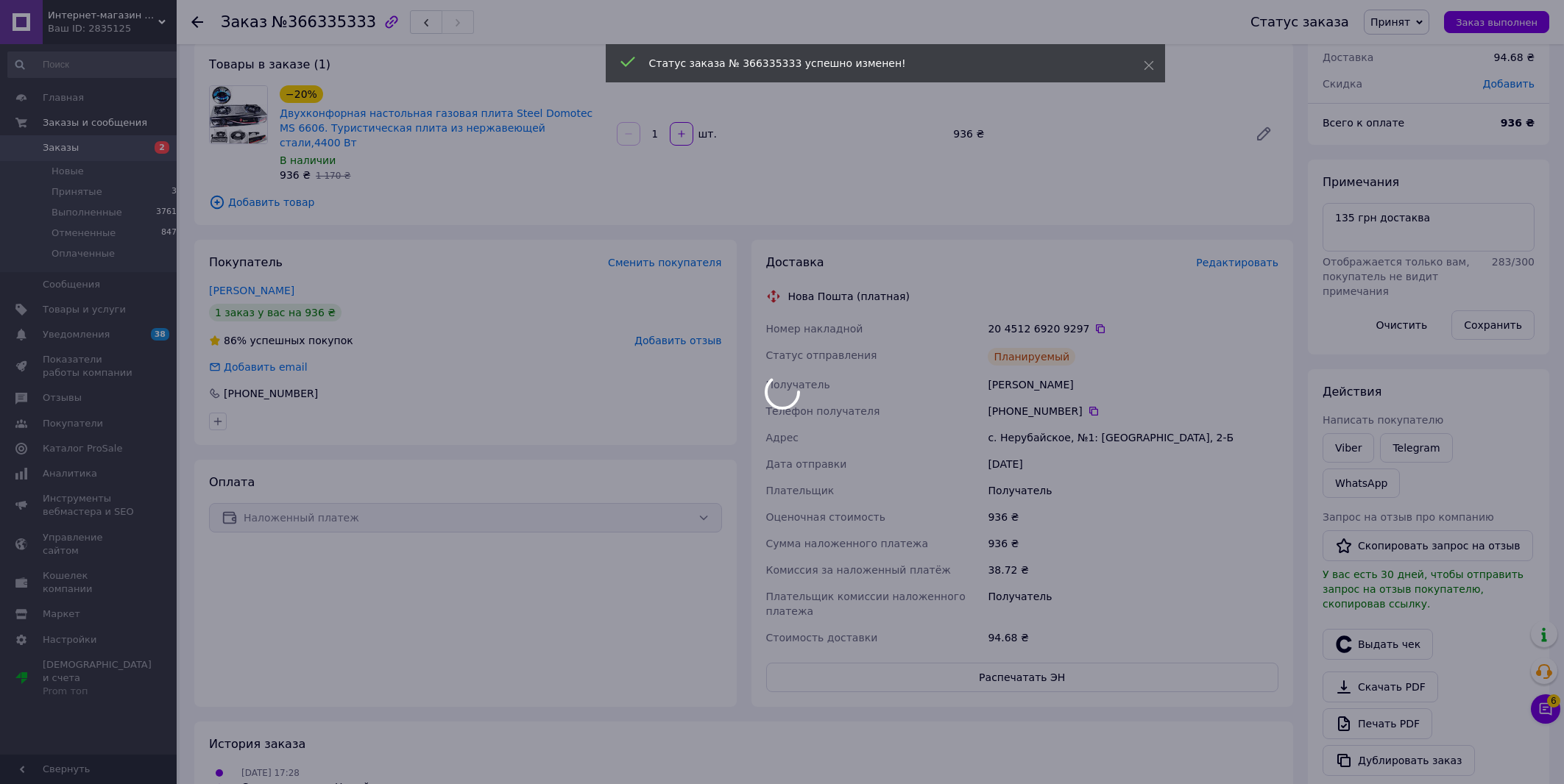
click at [319, 22] on div at bounding box center [782, 392] width 1564 height 784
click at [319, 22] on div at bounding box center [782, 392] width 1564 height 784
click at [324, 23] on span "№366335333" at bounding box center [324, 22] width 104 height 18
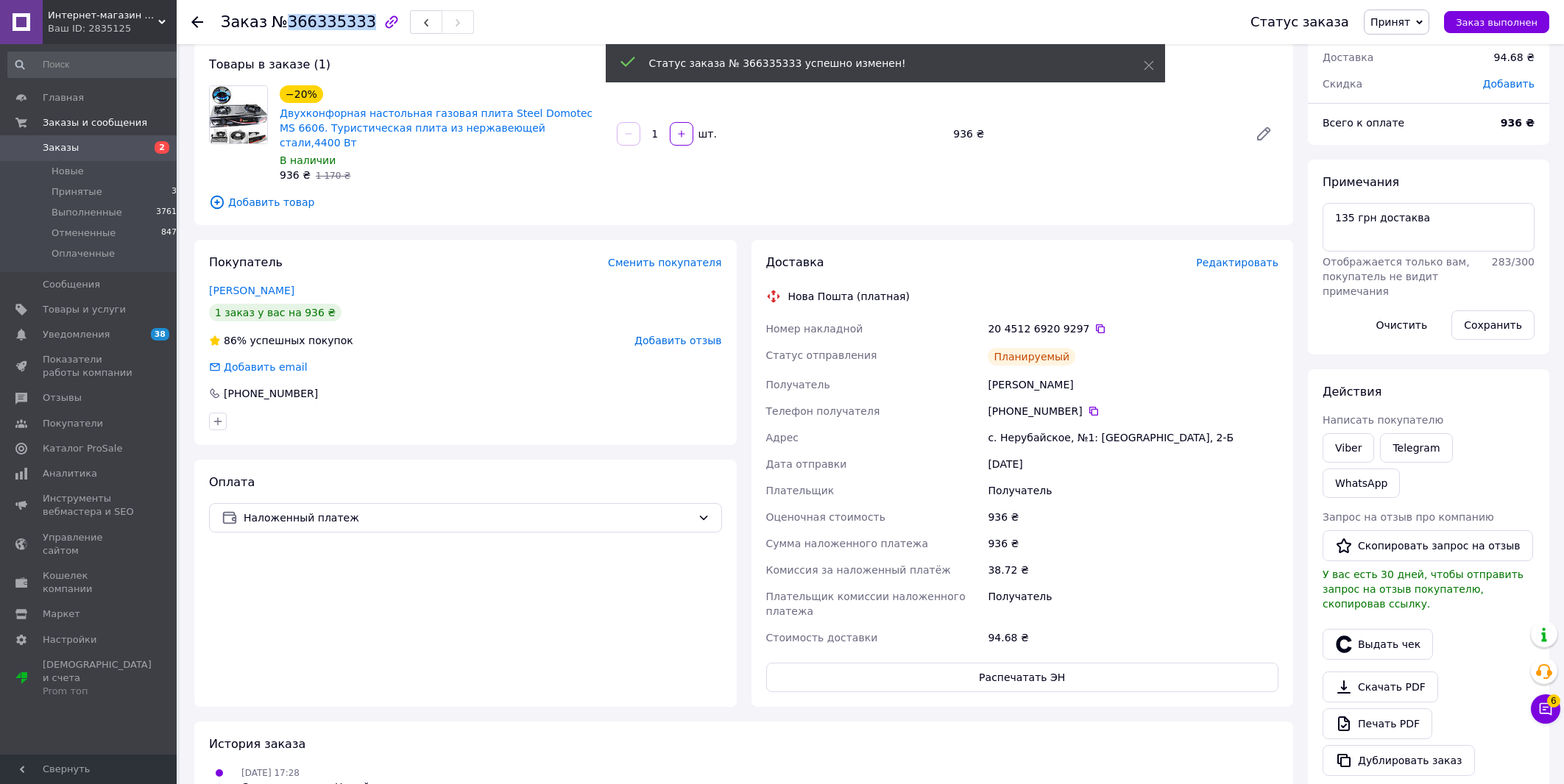
click at [324, 23] on span "№366335333" at bounding box center [324, 22] width 104 height 18
copy span "366335333"
